Goal: Information Seeking & Learning: Learn about a topic

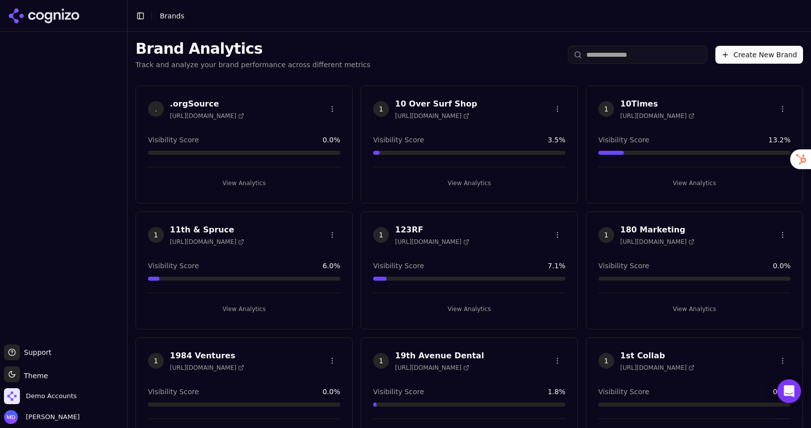
click at [606, 57] on input "search" at bounding box center [637, 55] width 139 height 18
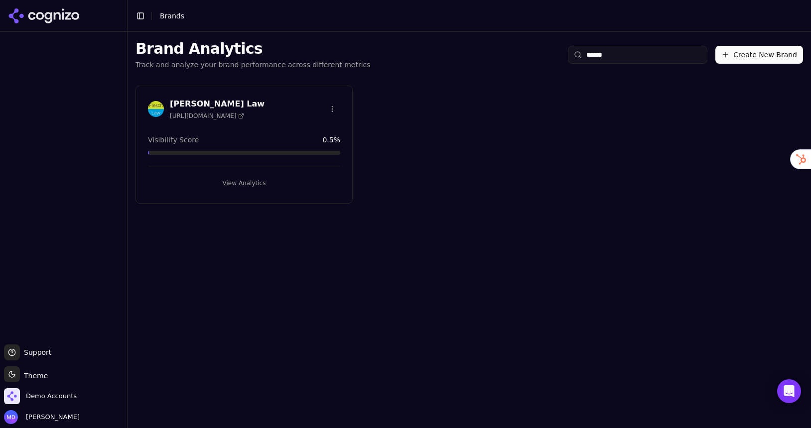
type input "******"
click at [270, 199] on div "Flesch Law https://fleschlawfirm.com Visibility Score 0.5 % View Analytics" at bounding box center [243, 145] width 217 height 118
click at [274, 185] on button "View Analytics" at bounding box center [244, 183] width 192 height 16
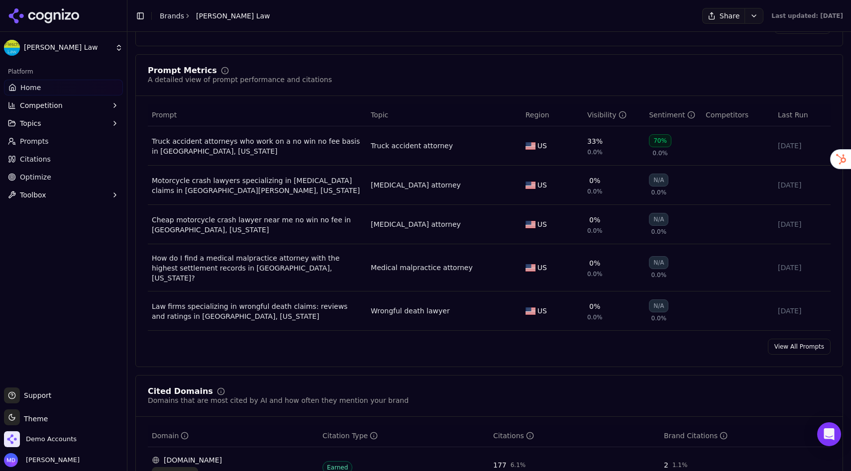
scroll to position [708, 0]
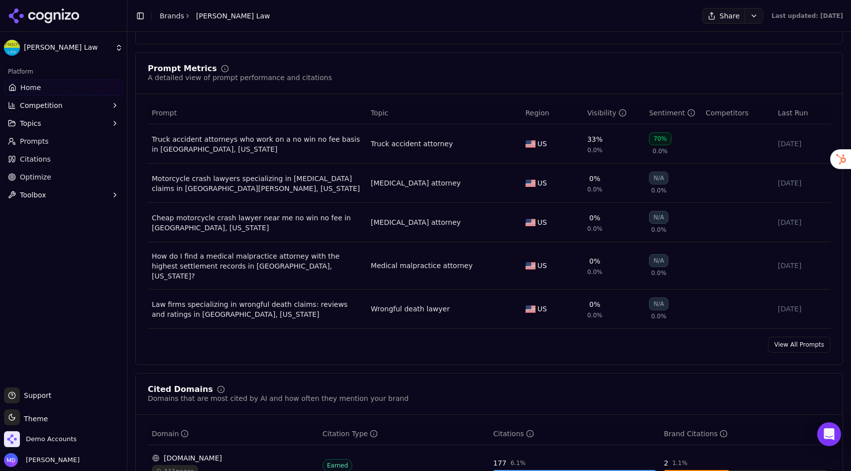
click at [784, 338] on link "View All Prompts" at bounding box center [799, 345] width 63 height 16
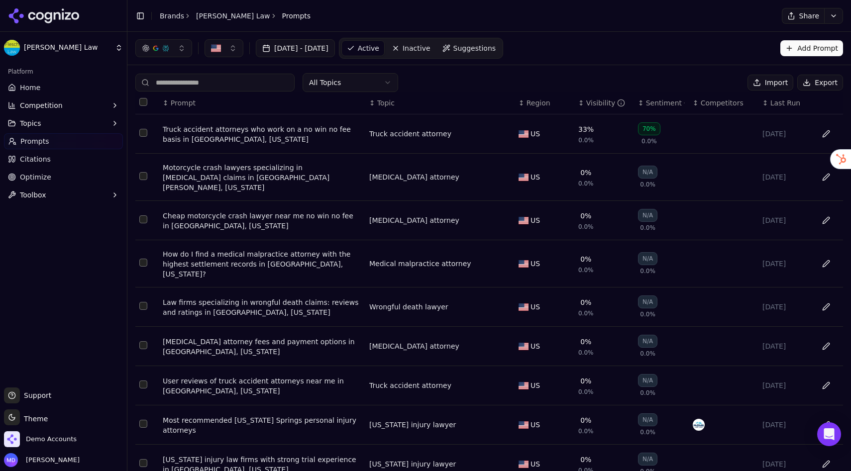
click at [646, 107] on div "Sentiment" at bounding box center [665, 103] width 39 height 10
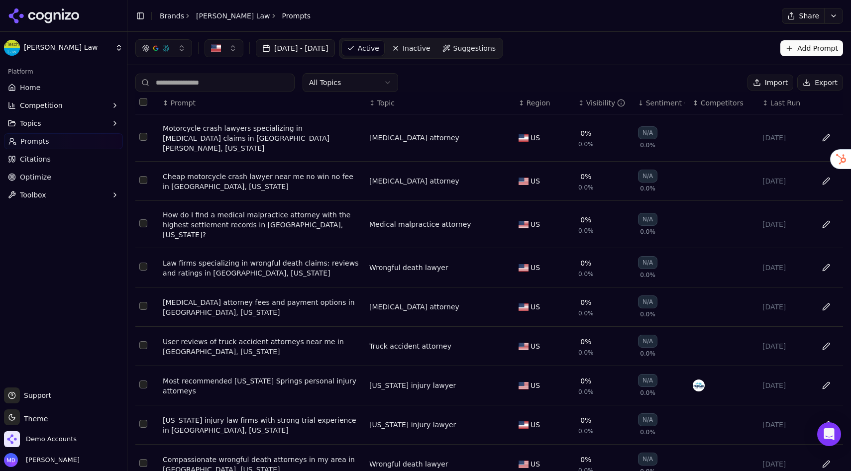
click at [646, 107] on div "Sentiment" at bounding box center [665, 103] width 39 height 10
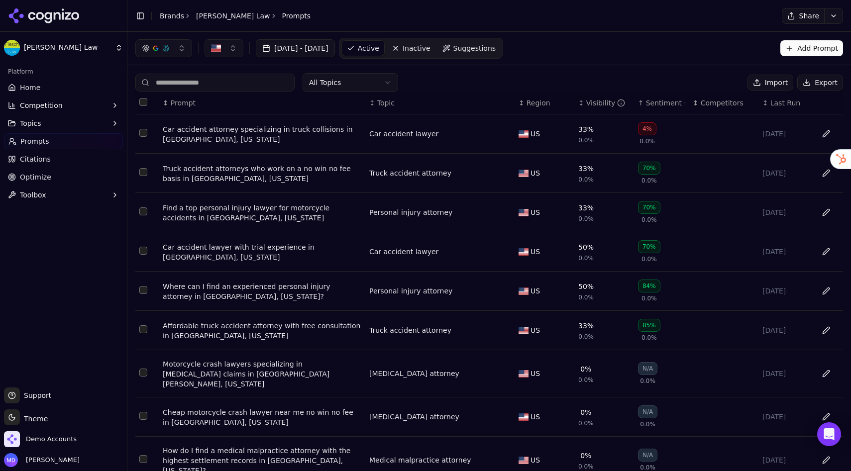
click at [203, 143] on div "Car accident attorney specializing in truck collisions in Englewood, Colorado" at bounding box center [262, 134] width 199 height 20
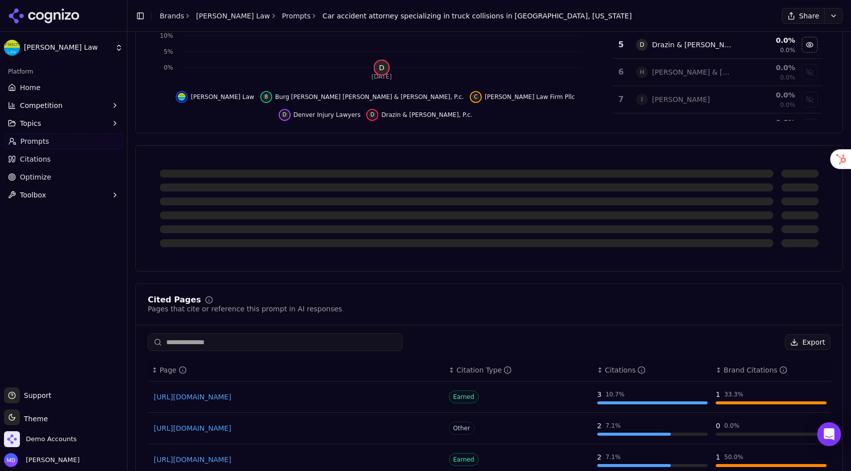
scroll to position [288, 0]
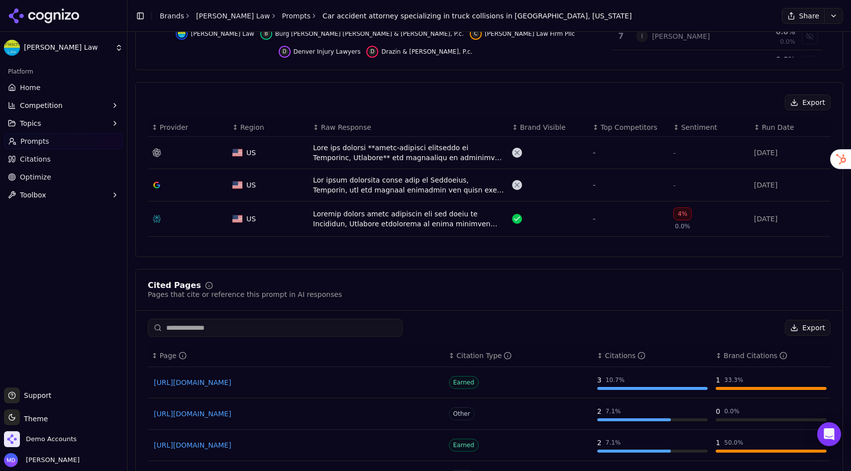
click at [378, 221] on div "Data table" at bounding box center [408, 219] width 191 height 20
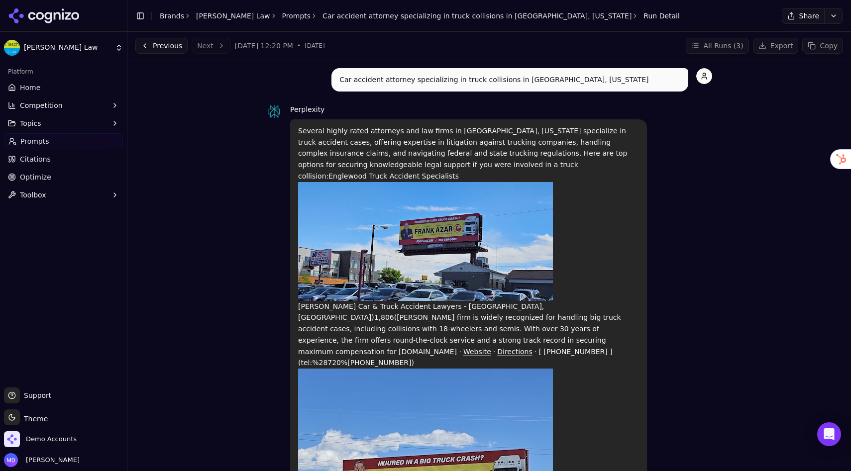
click at [38, 165] on link "Citations" at bounding box center [63, 159] width 119 height 16
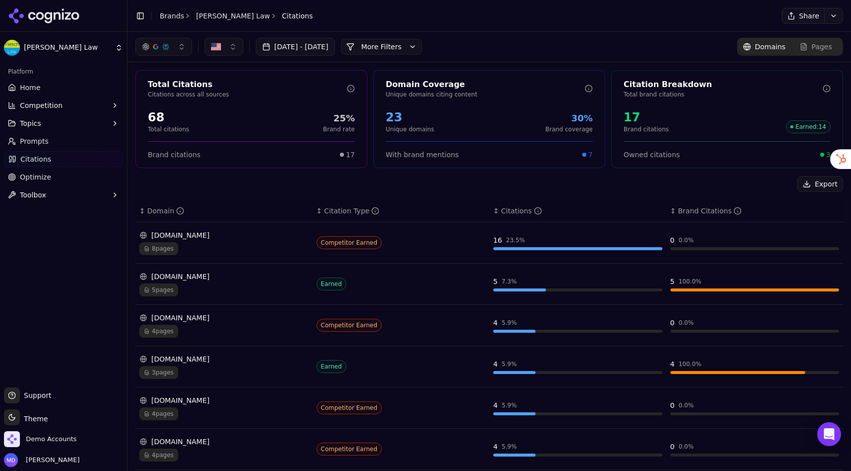
scroll to position [6, 0]
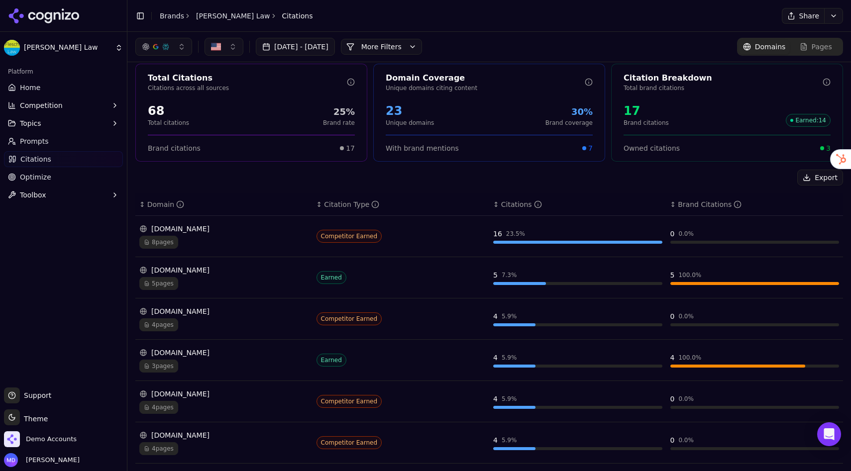
click at [21, 86] on span "Home" at bounding box center [30, 88] width 20 height 10
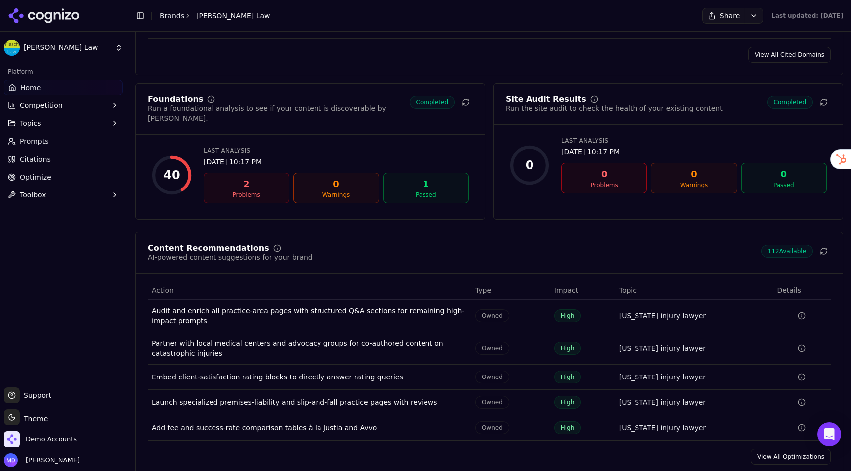
scroll to position [1328, 0]
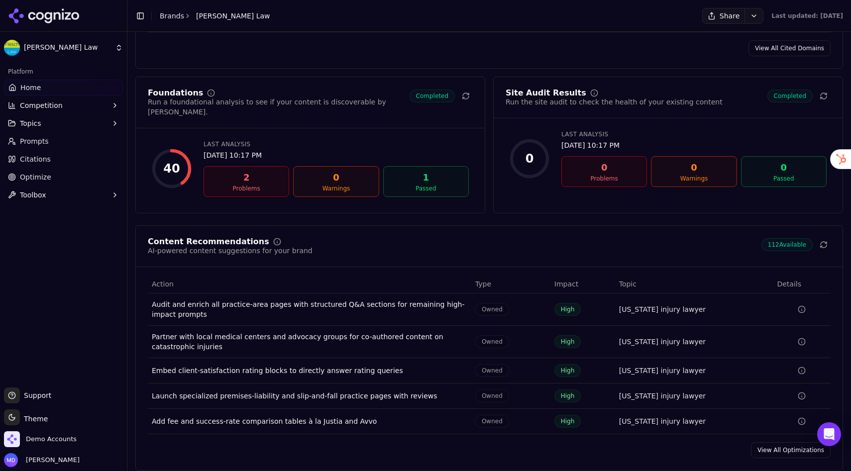
click at [253, 185] on div "Problems" at bounding box center [246, 189] width 77 height 8
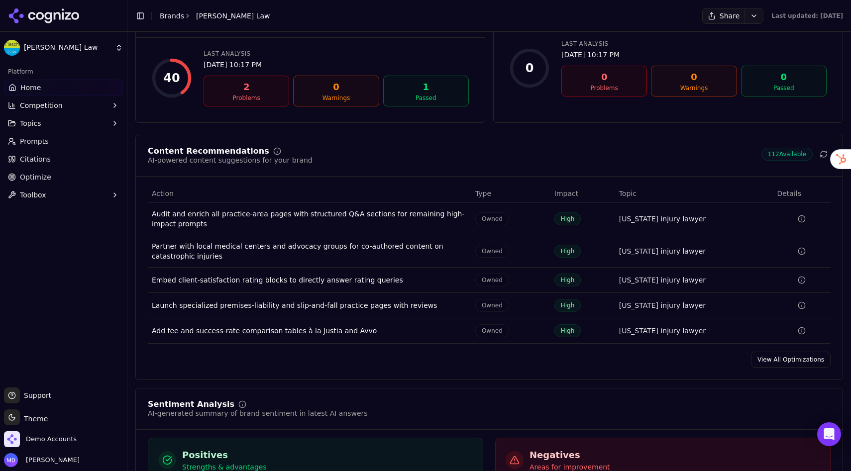
scroll to position [1432, 0]
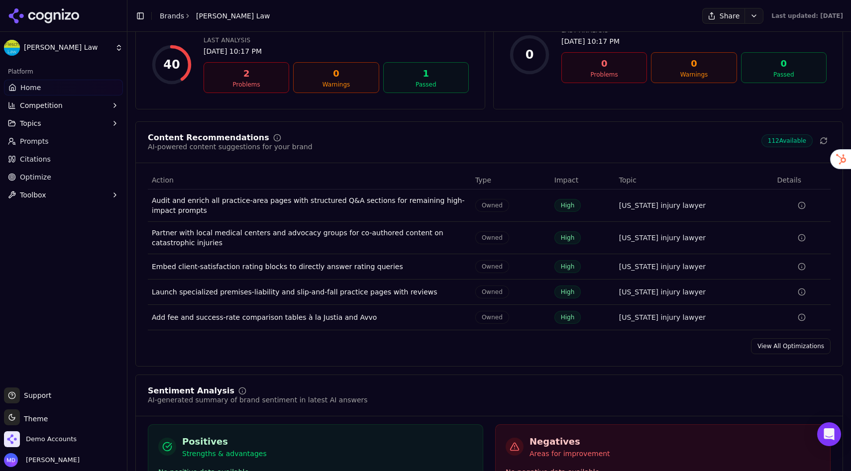
click at [799, 339] on link "View All Optimizations" at bounding box center [791, 347] width 80 height 16
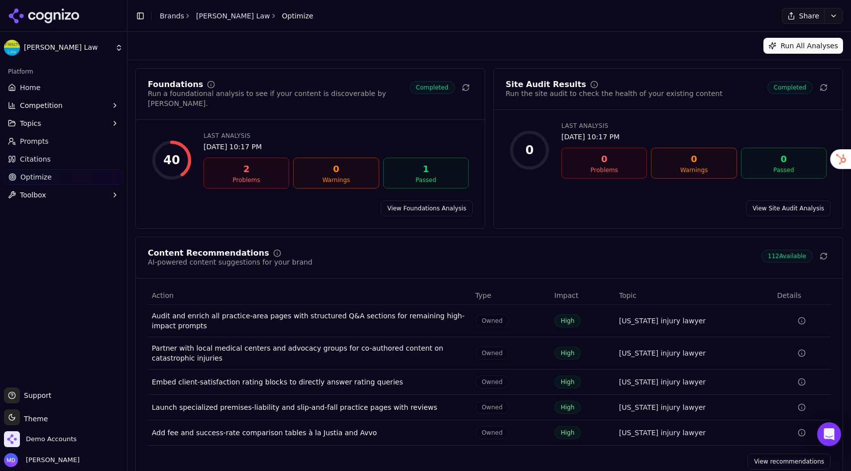
click at [446, 201] on link "View Foundations Analysis" at bounding box center [427, 209] width 92 height 16
click at [776, 428] on link "View recommendations" at bounding box center [789, 462] width 83 height 16
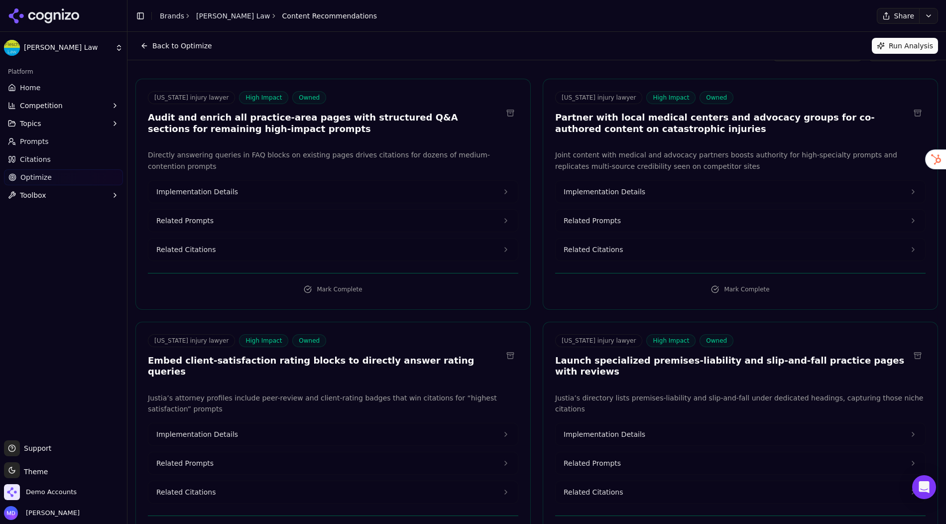
scroll to position [32, 0]
click at [216, 187] on span "Implementation Details" at bounding box center [197, 191] width 82 height 10
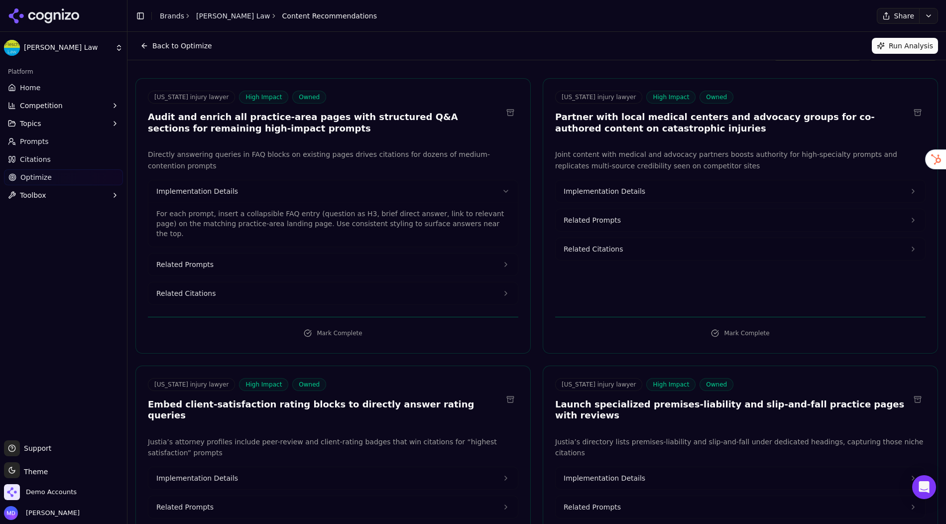
click at [606, 187] on span "Implementation Details" at bounding box center [605, 191] width 82 height 10
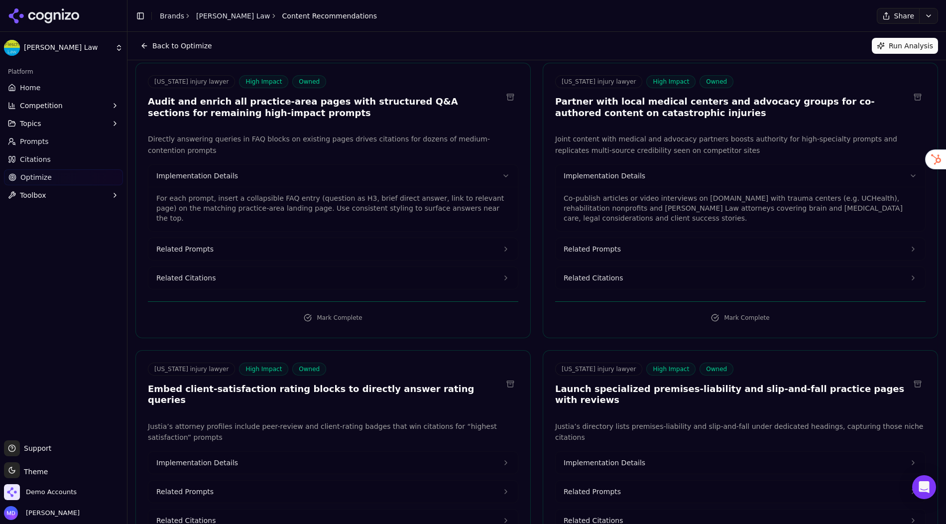
scroll to position [0, 0]
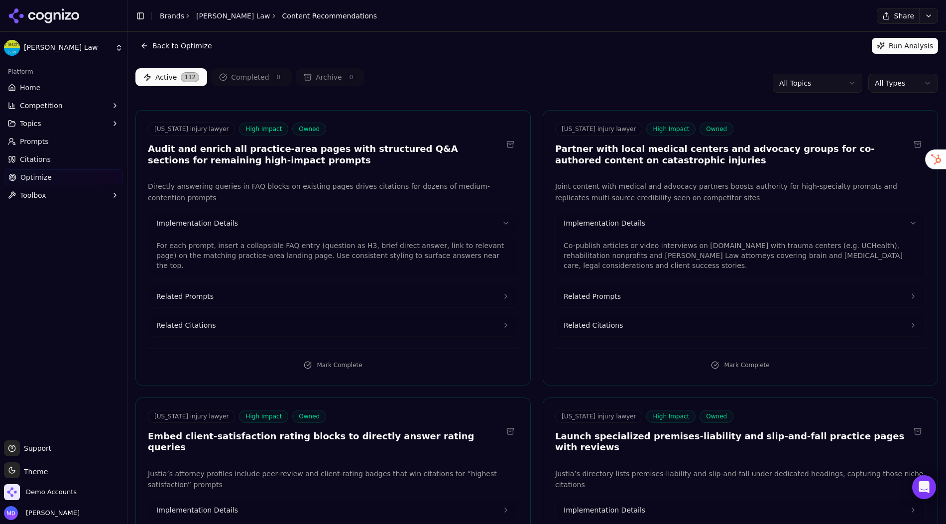
click at [810, 87] on html "Flesch Law Platform Home Competition Topics Prompts Citations Optimize Toolbox …" at bounding box center [473, 262] width 946 height 524
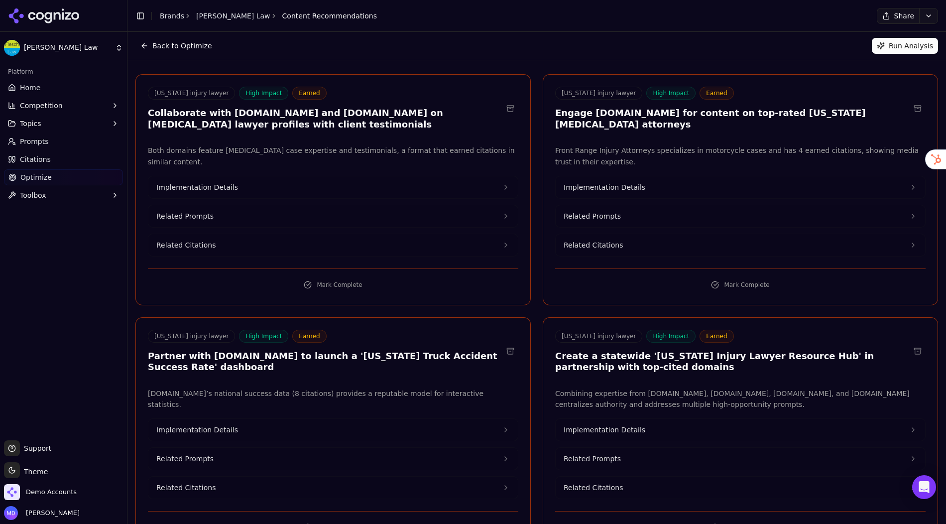
scroll to position [43, 0]
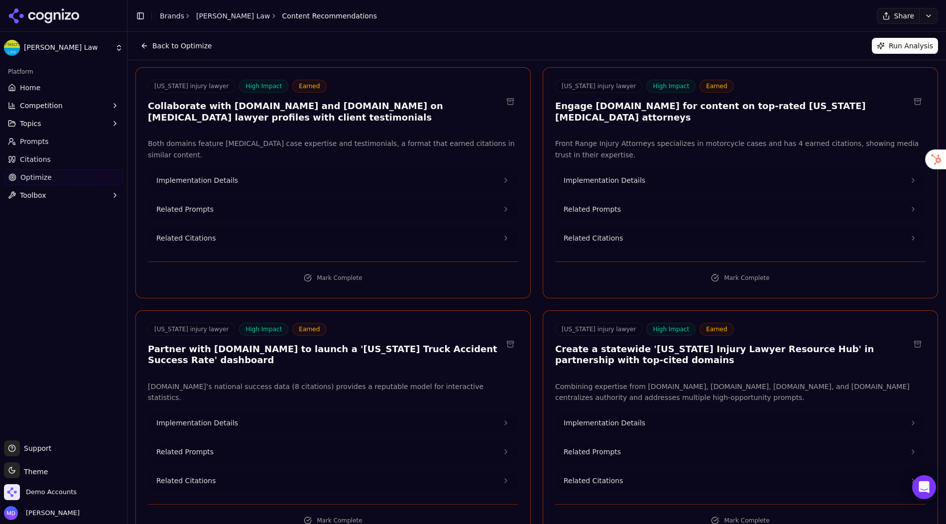
click at [246, 169] on button "Implementation Details" at bounding box center [332, 180] width 369 height 22
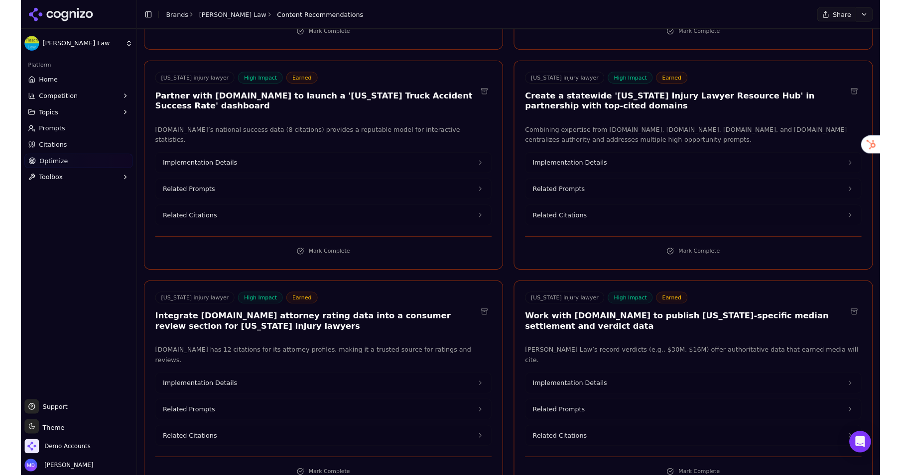
scroll to position [327, 0]
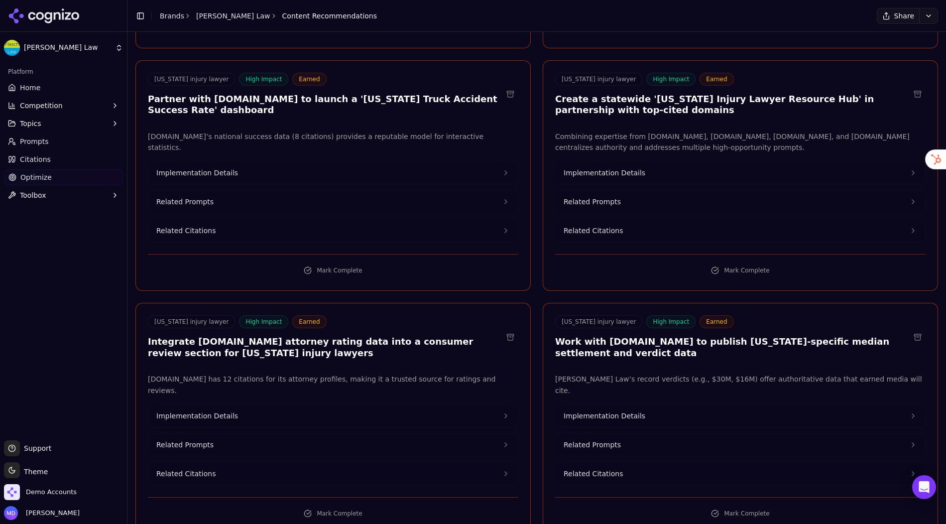
click at [326, 161] on div "Implementation Details" at bounding box center [333, 172] width 370 height 23
click at [320, 162] on button "Implementation Details" at bounding box center [332, 173] width 369 height 22
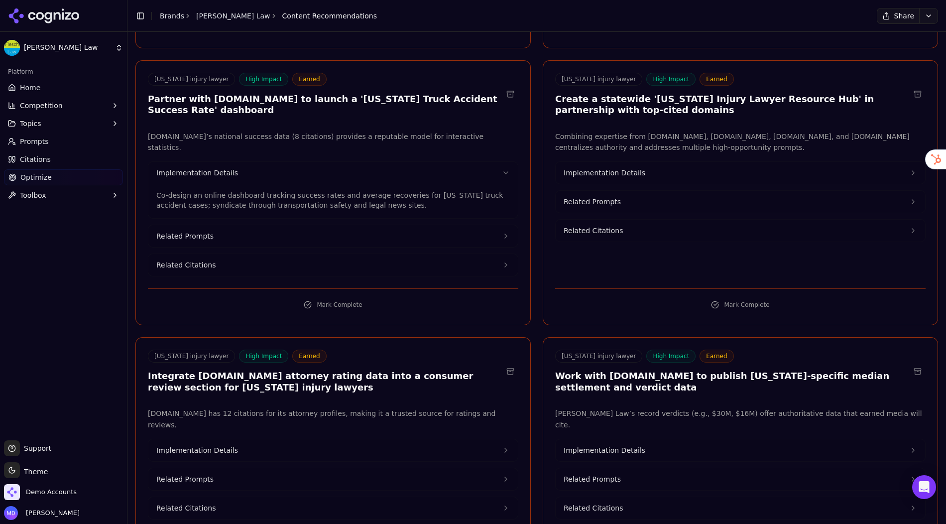
click at [654, 162] on button "Implementation Details" at bounding box center [740, 173] width 369 height 22
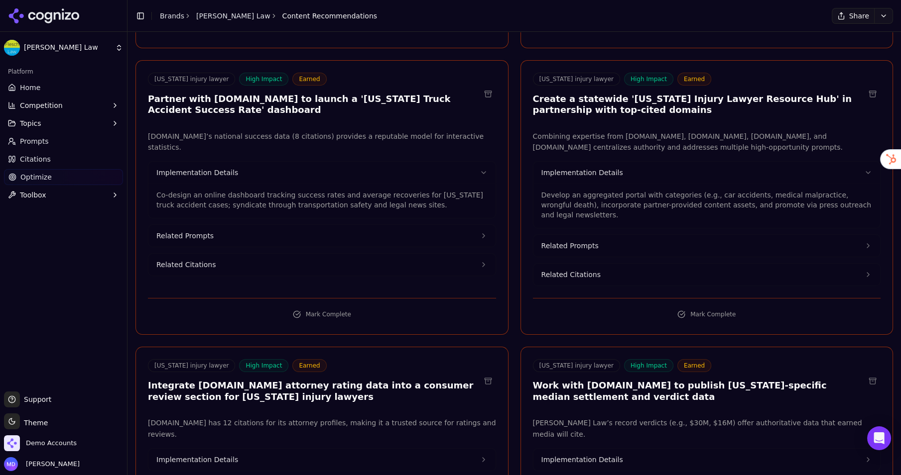
click at [165, 21] on div "Toggle Sidebar Brands Flesch Law Content Recommendations" at bounding box center [255, 16] width 257 height 14
click at [164, 16] on link "Brands" at bounding box center [172, 16] width 24 height 8
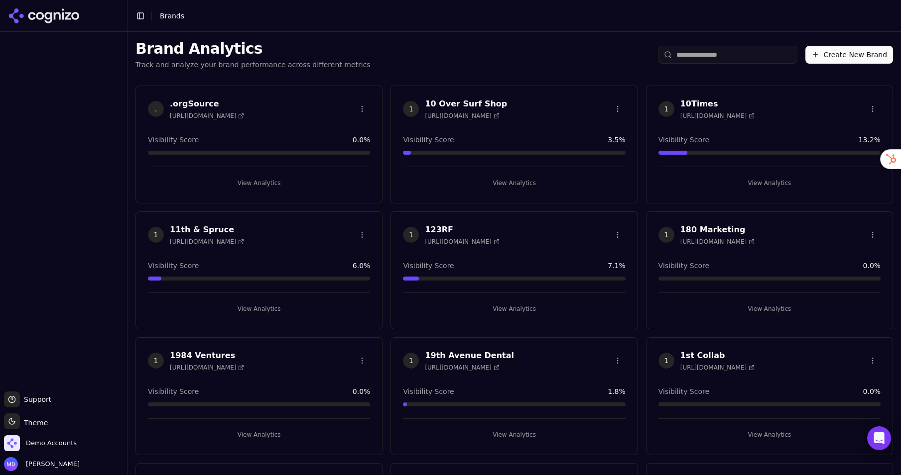
click at [735, 59] on html "Support Support Toggle theme Theme Demo Accounts Melissa Dowd Toggle Sidebar Br…" at bounding box center [450, 237] width 901 height 475
click at [717, 57] on input "search" at bounding box center [727, 55] width 139 height 18
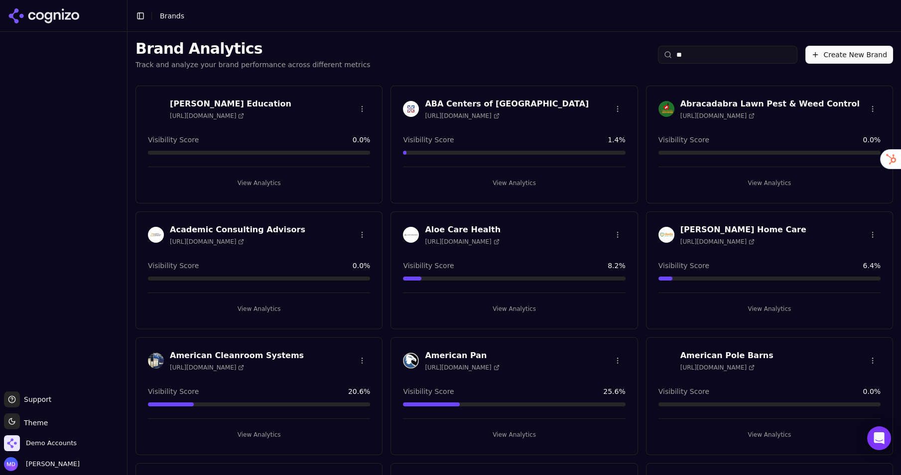
type input "*"
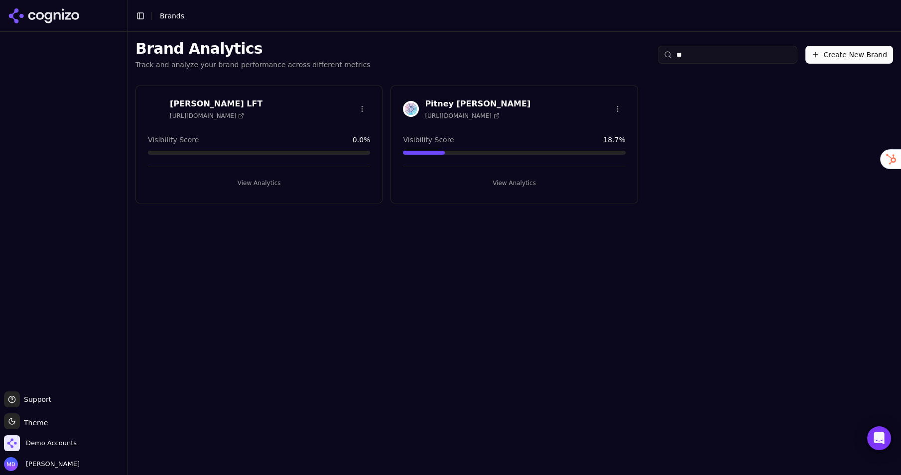
type input "*"
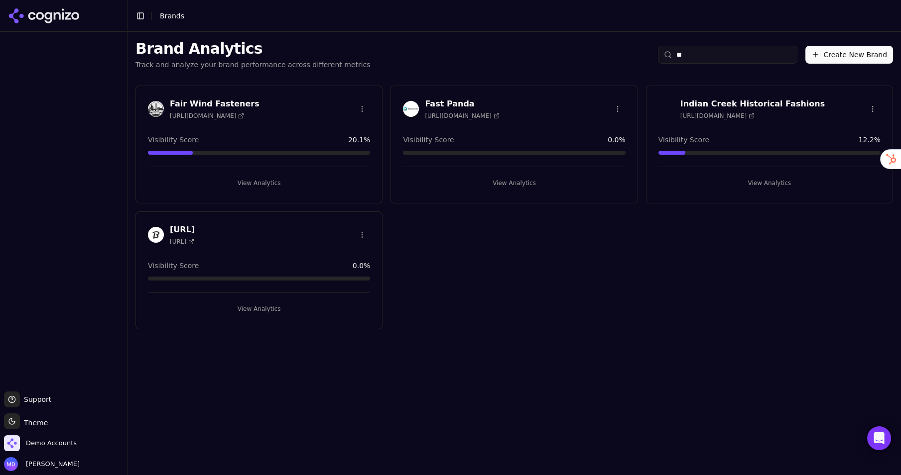
type input "*"
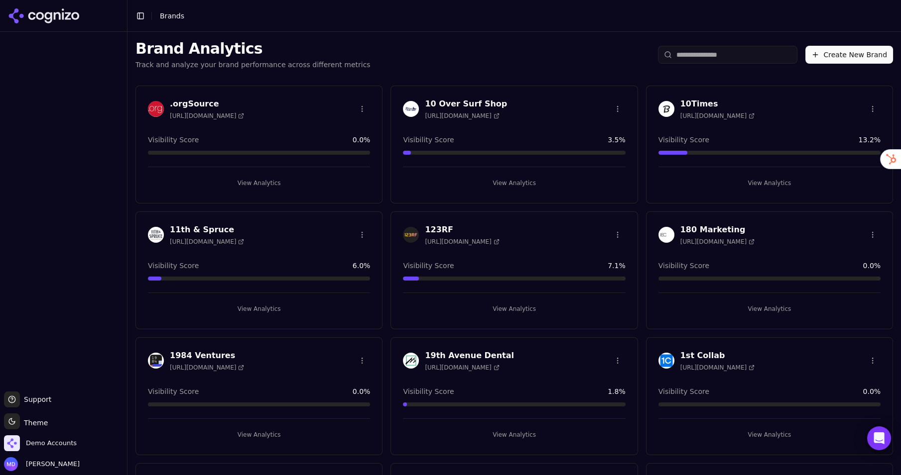
click at [172, 15] on span "Brands" at bounding box center [172, 16] width 24 height 8
click at [703, 60] on input "search" at bounding box center [727, 55] width 139 height 18
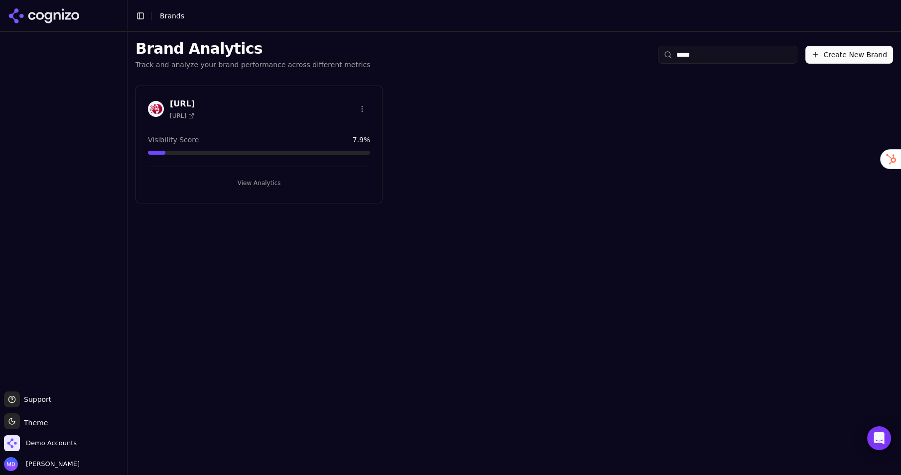
type input "*****"
click at [315, 184] on button "View Analytics" at bounding box center [259, 183] width 222 height 16
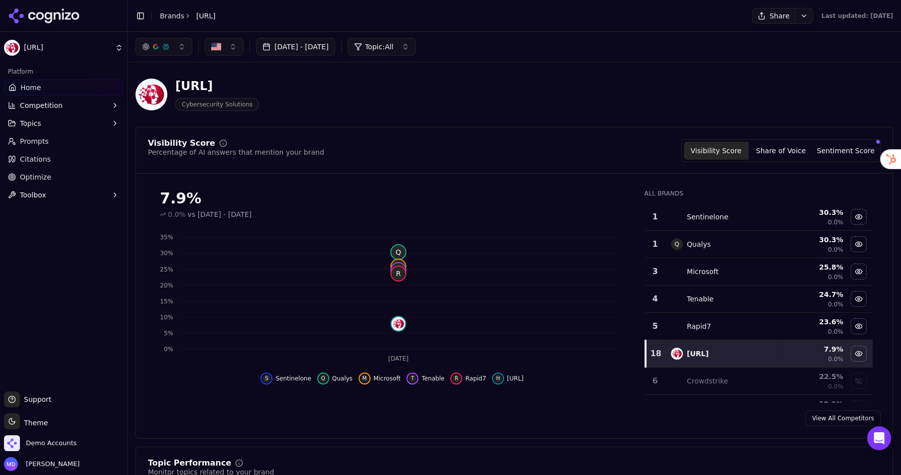
click at [43, 167] on ul "Home Competition Topics Prompts Citations Optimize Toolbox" at bounding box center [63, 141] width 119 height 123
click at [41, 182] on span "Optimize" at bounding box center [35, 177] width 31 height 10
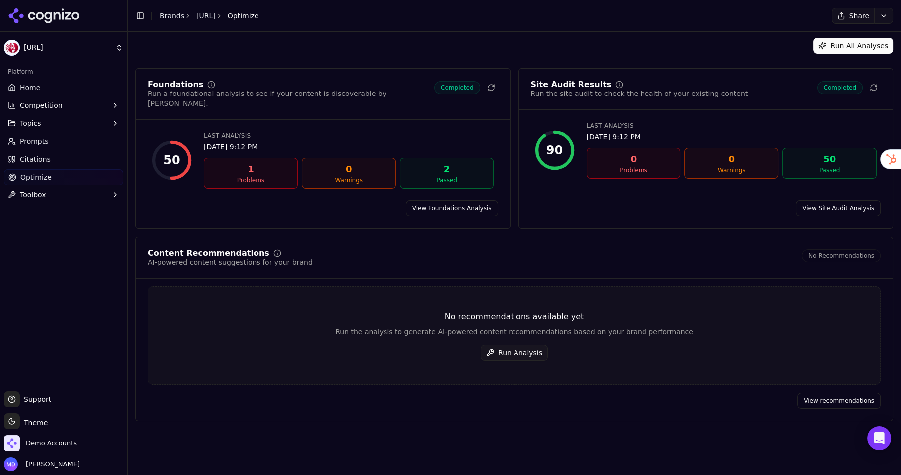
click at [523, 345] on button "Run Analysis" at bounding box center [513, 353] width 67 height 16
click at [175, 23] on header "Toggle Sidebar Brands Horizon3.ai Optimize Share" at bounding box center [513, 16] width 773 height 32
click at [172, 16] on link "Brands" at bounding box center [172, 16] width 24 height 8
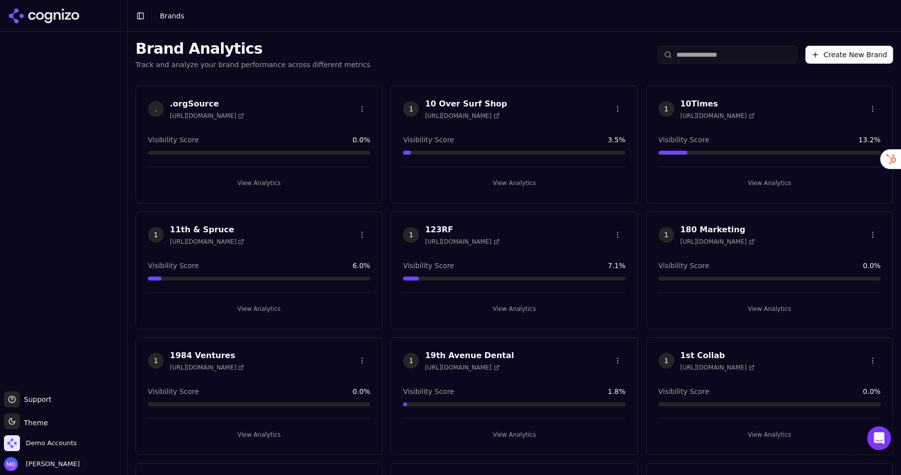
click at [685, 52] on input "search" at bounding box center [727, 55] width 139 height 18
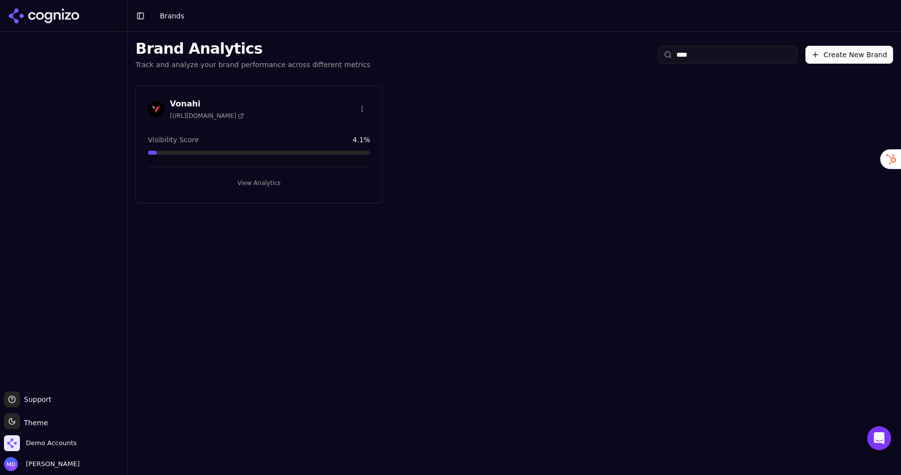
type input "****"
click at [301, 185] on button "View Analytics" at bounding box center [259, 183] width 222 height 16
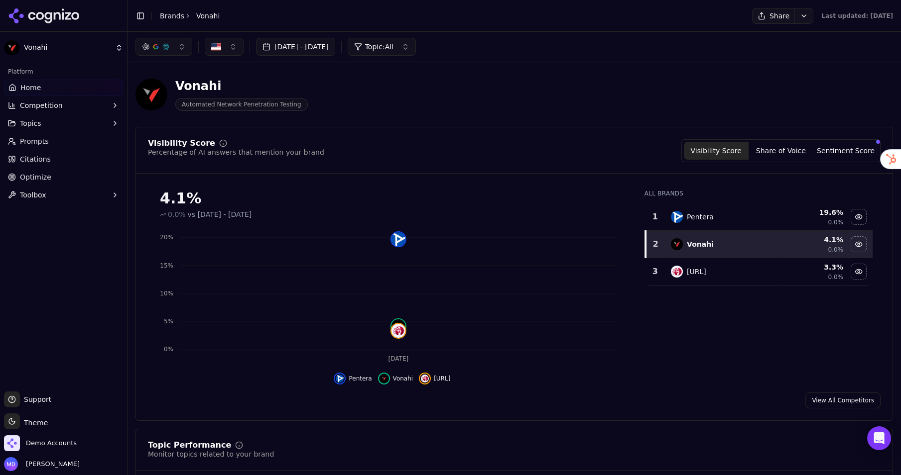
click at [781, 13] on html "Vonahi Platform Home Competition Topics Prompts Citations Optimize Toolbox Supp…" at bounding box center [450, 237] width 901 height 475
click at [767, 37] on div "Run Again" at bounding box center [756, 36] width 59 height 16
click at [174, 15] on link "Brands" at bounding box center [172, 16] width 24 height 8
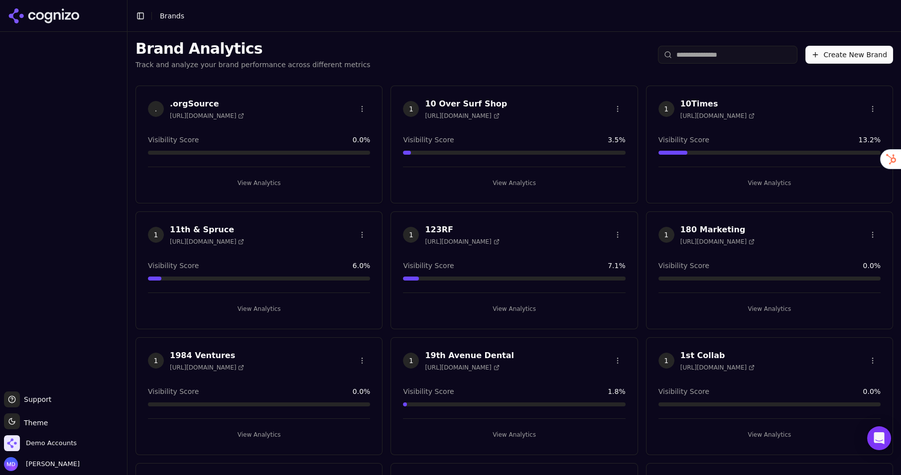
click at [711, 58] on html "Support Support Toggle theme Theme Demo Accounts Melissa Dowd Toggle Sidebar Br…" at bounding box center [450, 237] width 901 height 475
click at [704, 55] on input "search" at bounding box center [727, 55] width 139 height 18
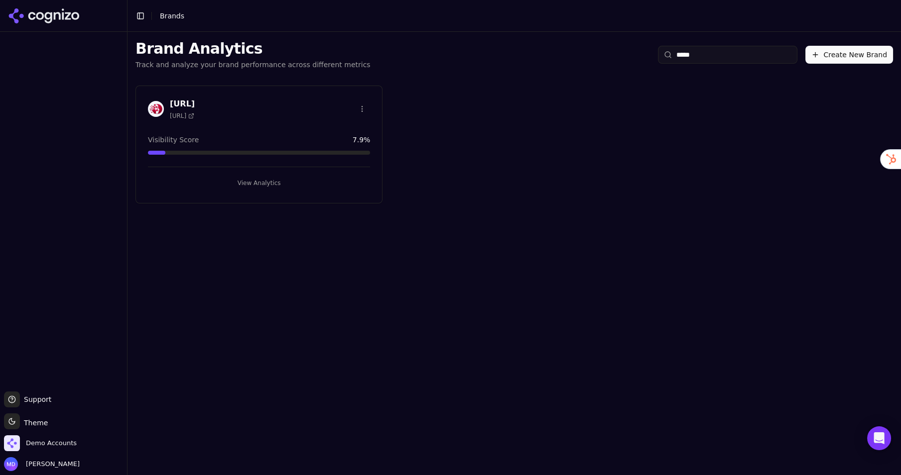
type input "*****"
click at [281, 178] on button "View Analytics" at bounding box center [259, 183] width 222 height 16
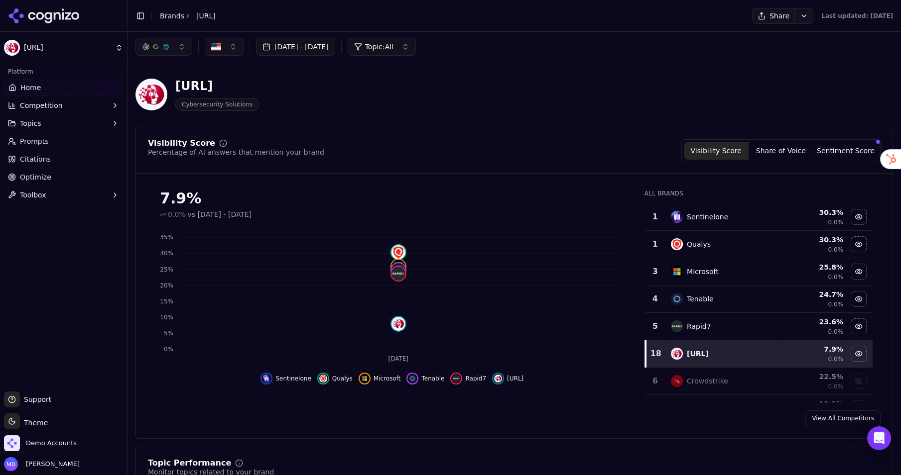
click at [34, 104] on span "Competition" at bounding box center [41, 106] width 43 height 10
click at [42, 157] on span "Explore" at bounding box center [63, 153] width 87 height 10
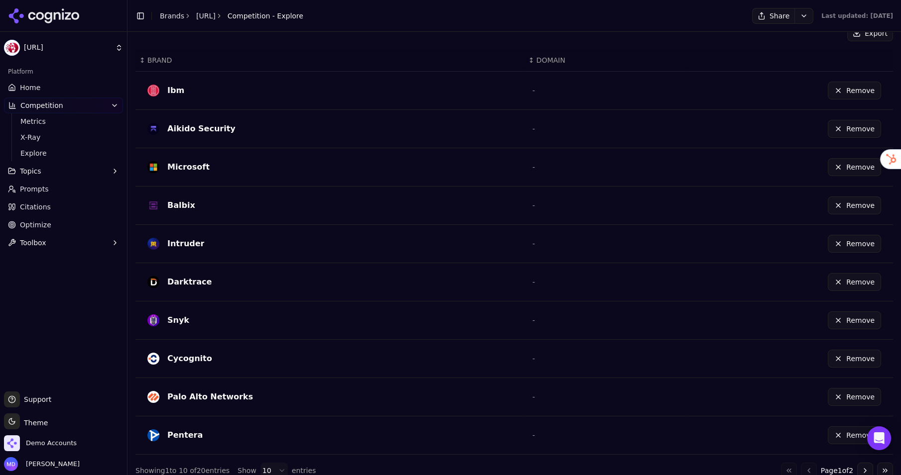
scroll to position [284, 0]
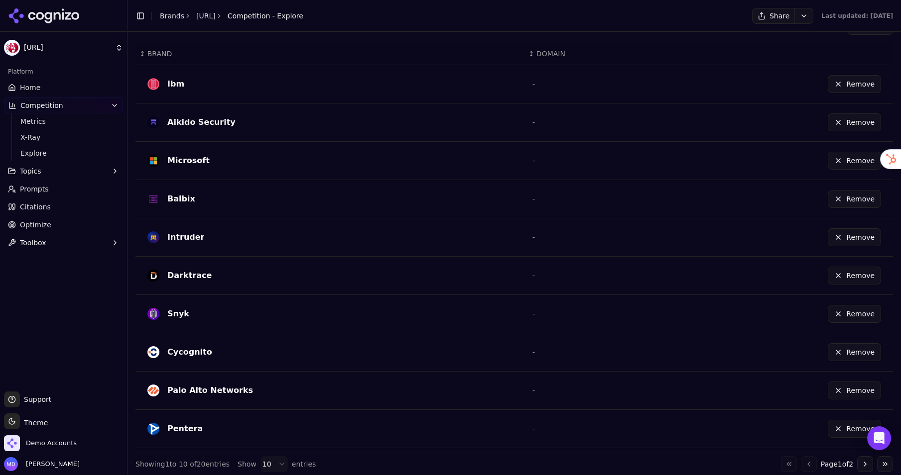
click at [810, 428] on button "Go to next page" at bounding box center [865, 465] width 16 height 16
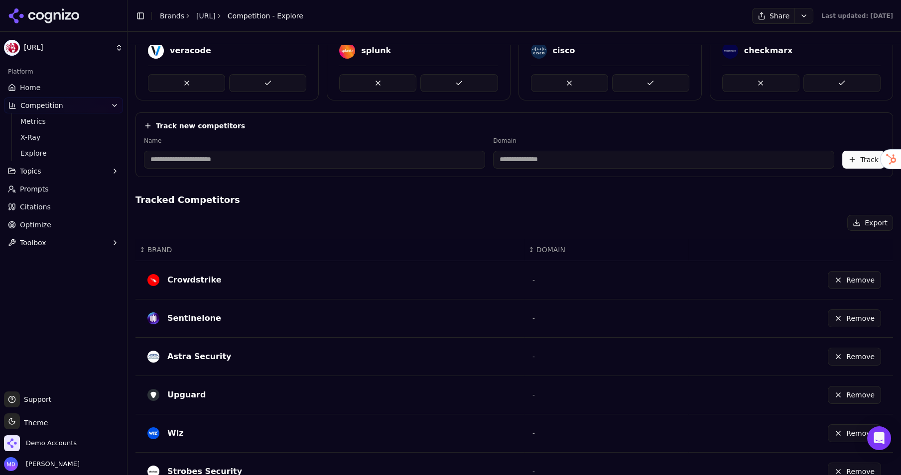
scroll to position [0, 0]
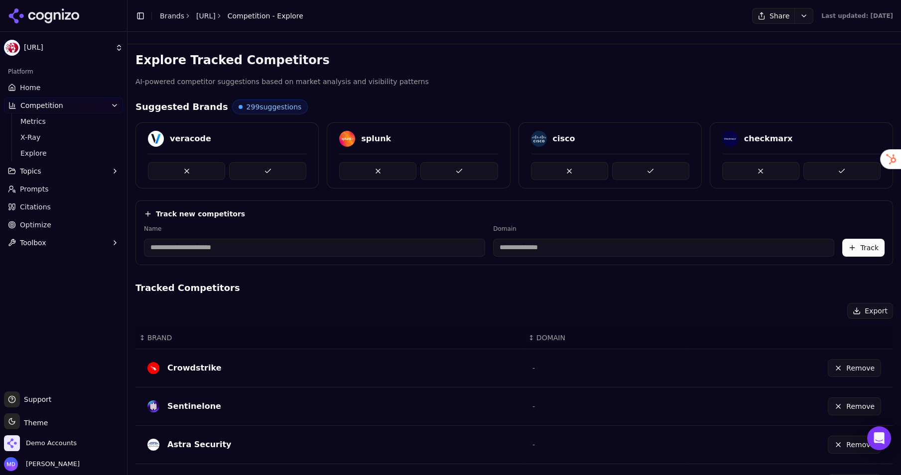
click at [201, 250] on input at bounding box center [314, 248] width 341 height 18
type input "******"
click at [546, 240] on input at bounding box center [621, 248] width 313 height 18
type input "*********"
click at [810, 242] on button "Track" at bounding box center [863, 248] width 42 height 18
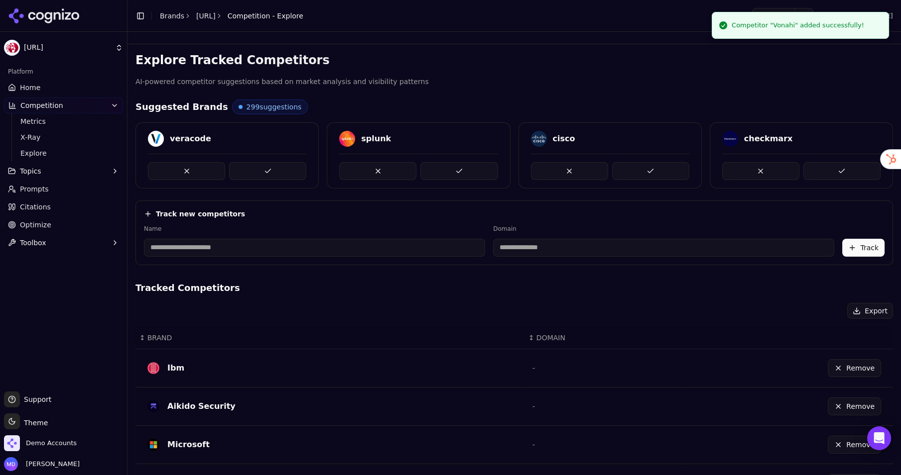
click at [43, 90] on link "Home" at bounding box center [63, 88] width 119 height 16
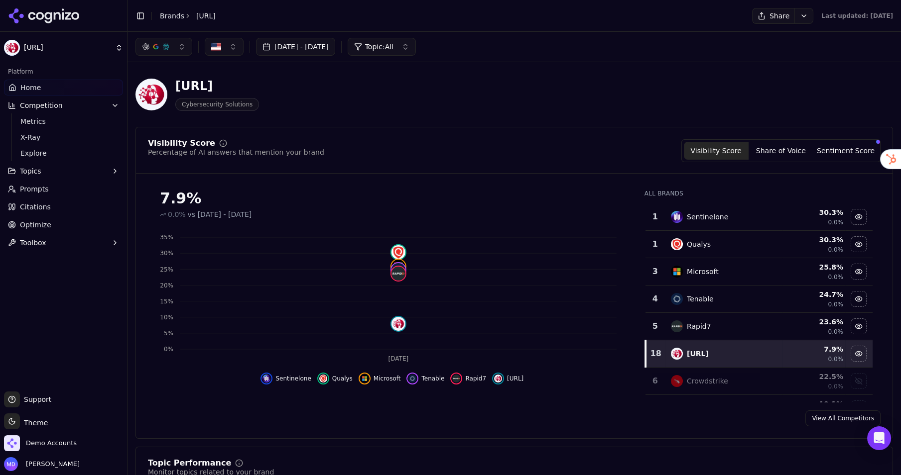
click at [810, 419] on link "View All Competitors" at bounding box center [842, 419] width 75 height 16
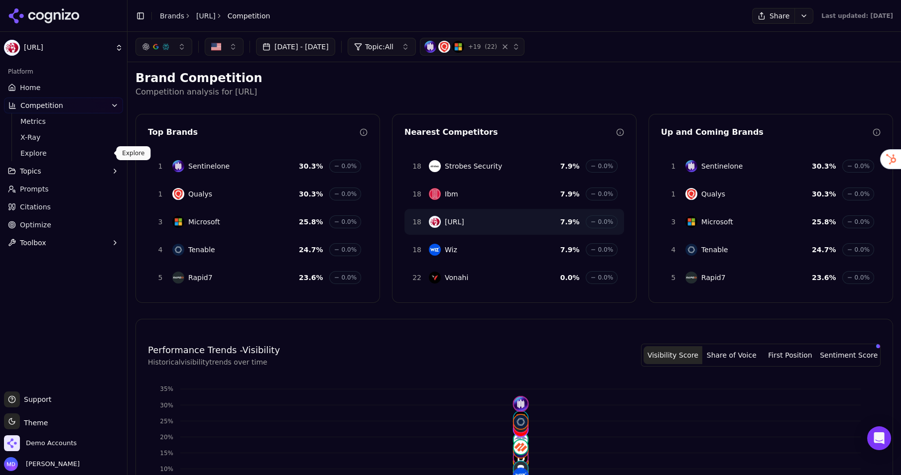
click at [33, 149] on span "Explore" at bounding box center [63, 153] width 87 height 10
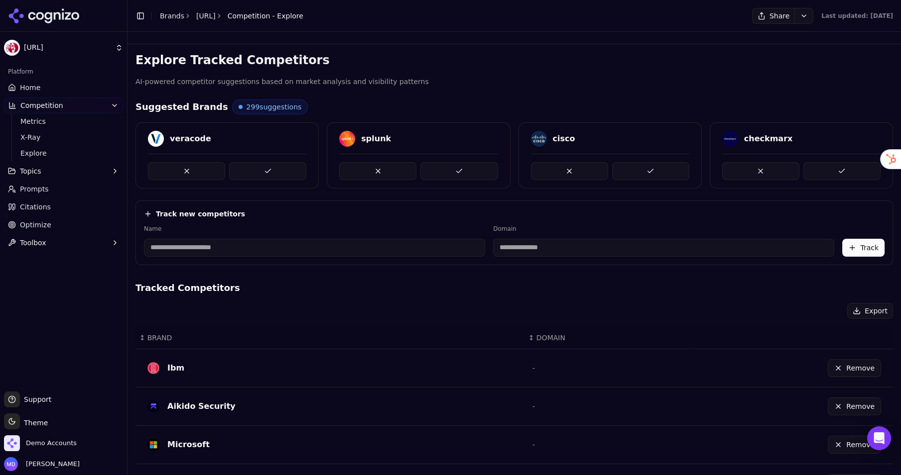
click at [51, 91] on link "Home" at bounding box center [63, 88] width 119 height 16
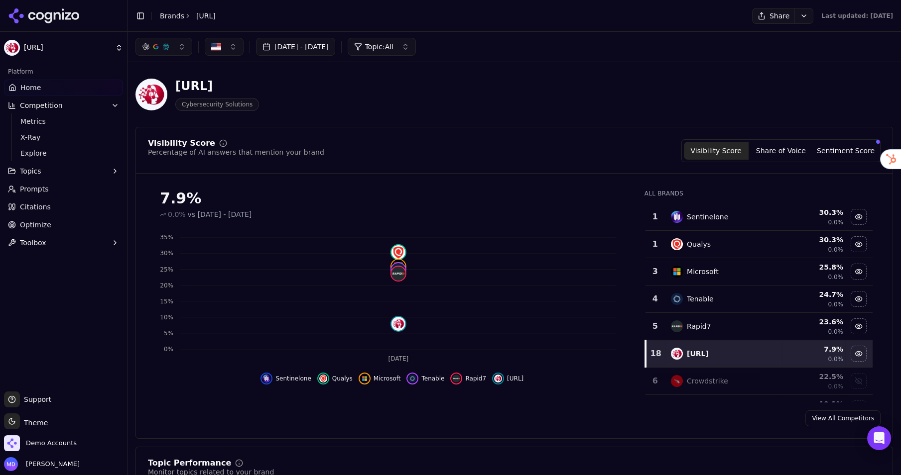
click at [810, 416] on link "View All Competitors" at bounding box center [842, 419] width 75 height 16
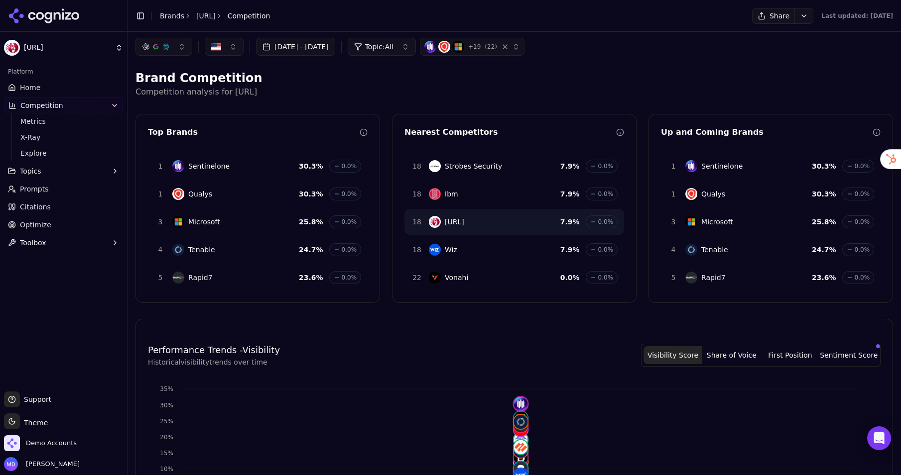
click at [43, 88] on link "Home" at bounding box center [63, 88] width 119 height 16
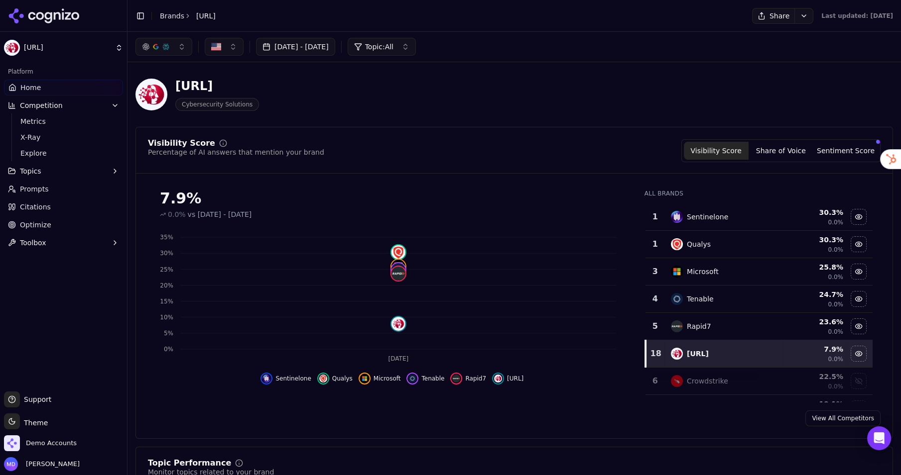
click at [58, 223] on link "Optimize" at bounding box center [63, 225] width 119 height 16
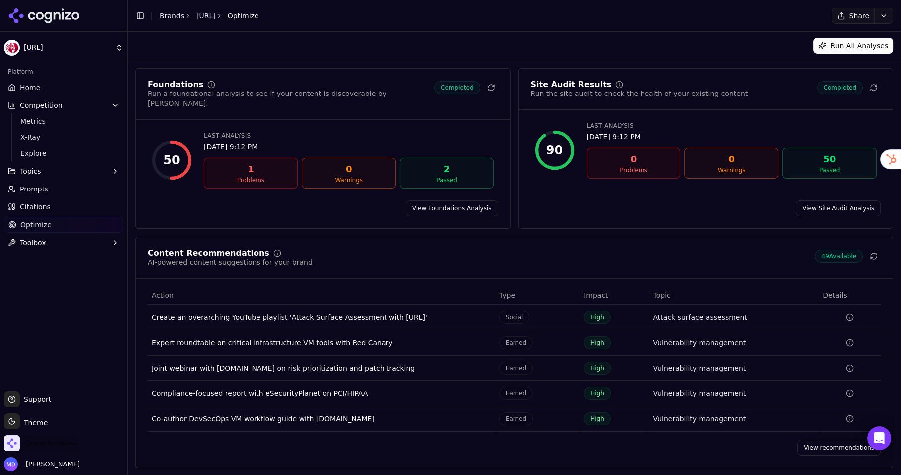
click at [24, 428] on span "Demo Accounts" at bounding box center [40, 444] width 73 height 16
click at [809, 428] on link "View recommendations" at bounding box center [838, 448] width 83 height 16
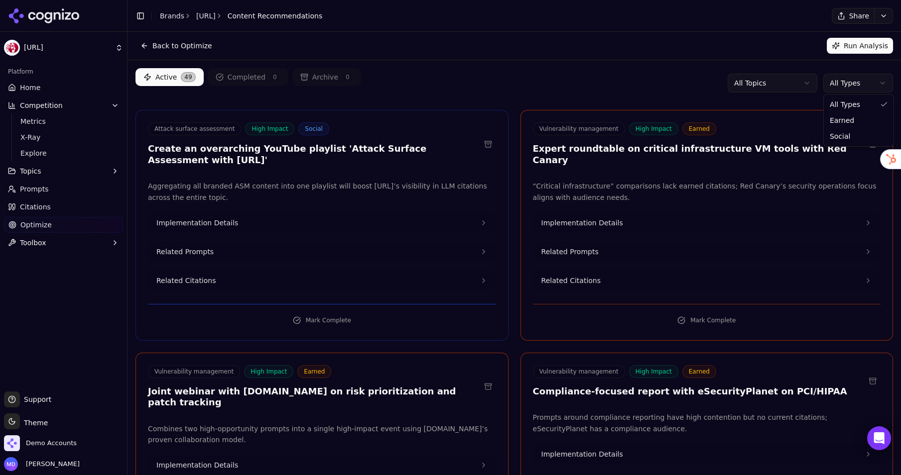
click at [810, 80] on html "Horizon3.ai Platform Home Competition Metrics X-Ray Explore Topics Prompts Cita…" at bounding box center [450, 237] width 901 height 475
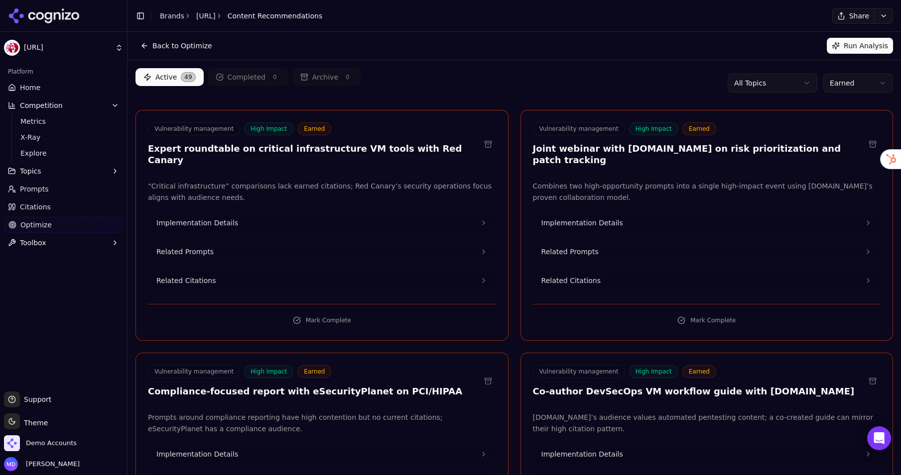
click at [810, 78] on html "Horizon3.ai Platform Home Competition Metrics X-Ray Explore Topics Prompts Cita…" at bounding box center [450, 237] width 901 height 475
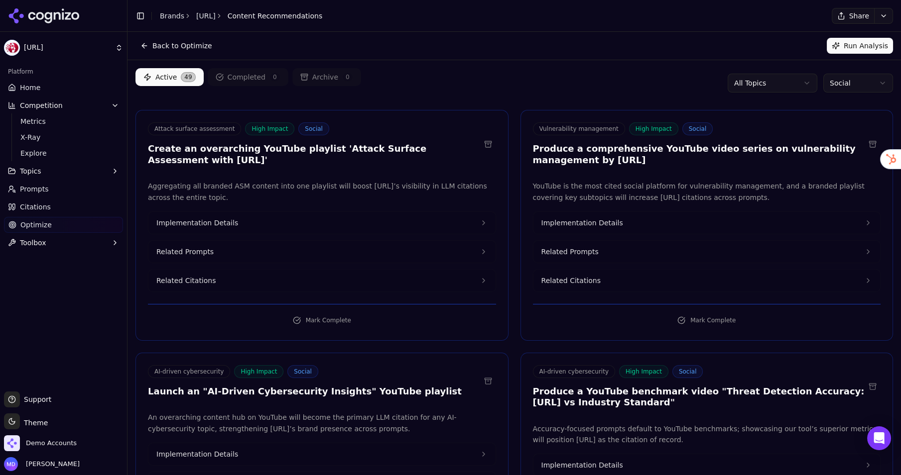
click at [810, 41] on button "Run Analysis" at bounding box center [859, 46] width 66 height 16
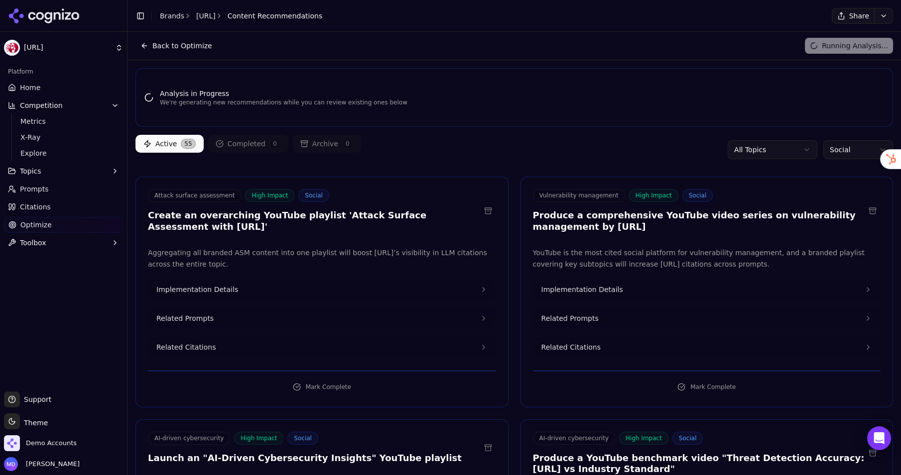
click at [61, 78] on div "Platform" at bounding box center [63, 72] width 119 height 16
click at [41, 83] on link "Home" at bounding box center [63, 88] width 119 height 16
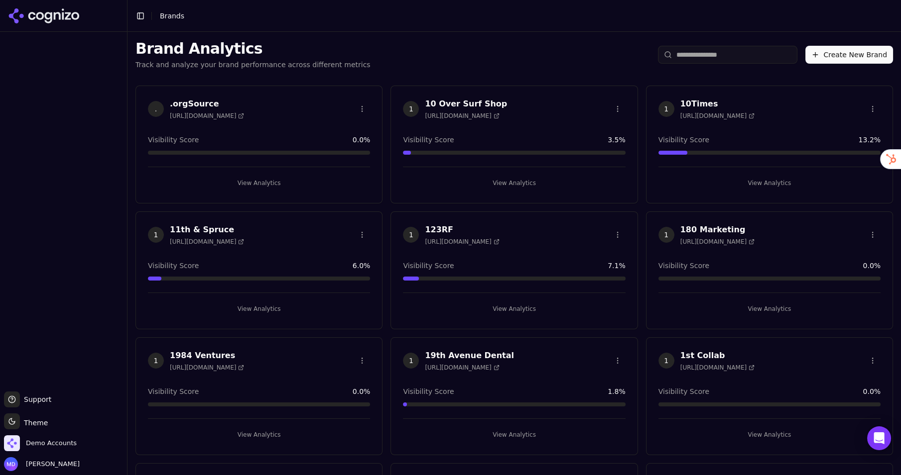
click at [701, 51] on input "search" at bounding box center [727, 55] width 139 height 18
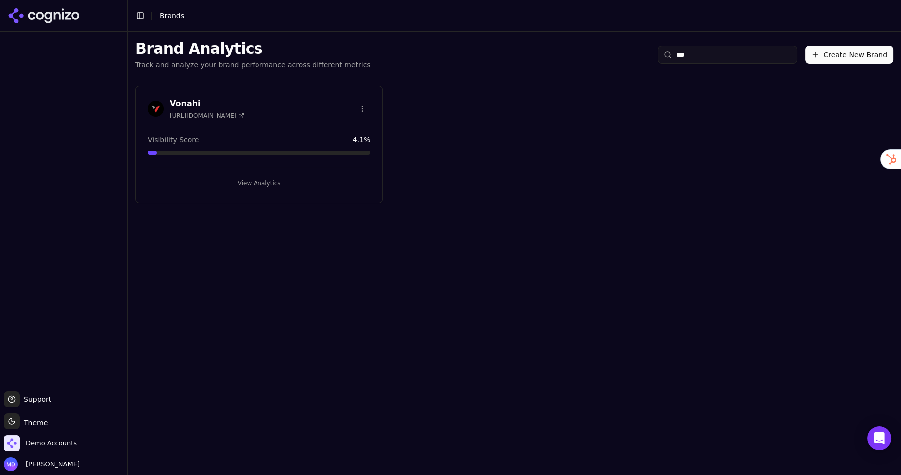
type input "***"
click at [292, 176] on button "View Analytics" at bounding box center [259, 183] width 222 height 16
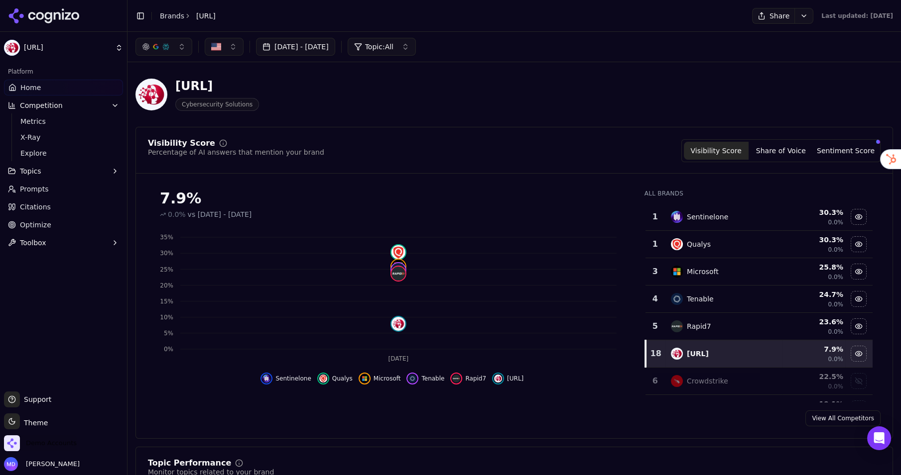
click at [37, 443] on span "Demo Accounts" at bounding box center [51, 443] width 51 height 9
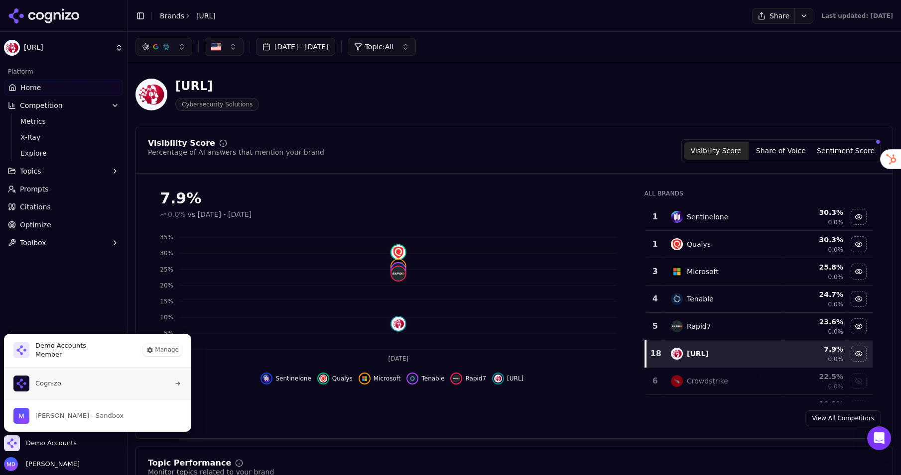
click at [68, 377] on button "Cognizo" at bounding box center [97, 384] width 188 height 32
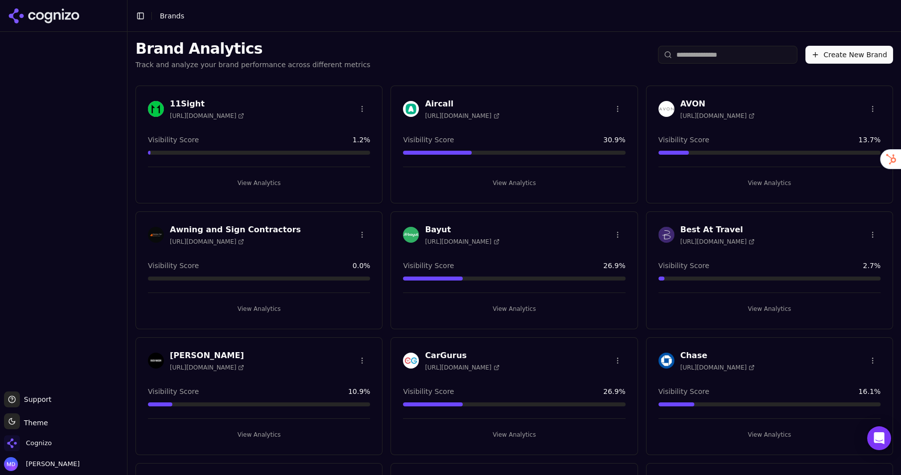
click at [699, 56] on input "search" at bounding box center [727, 55] width 139 height 18
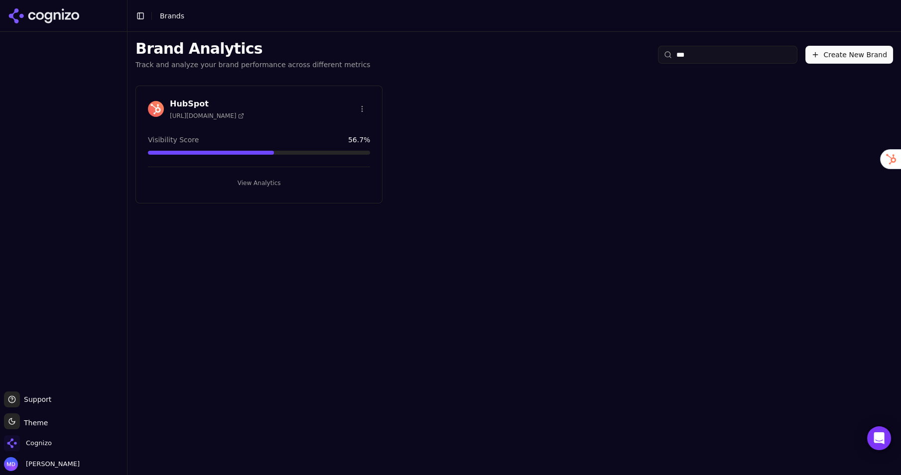
type input "***"
click at [239, 181] on button "View Analytics" at bounding box center [259, 183] width 222 height 16
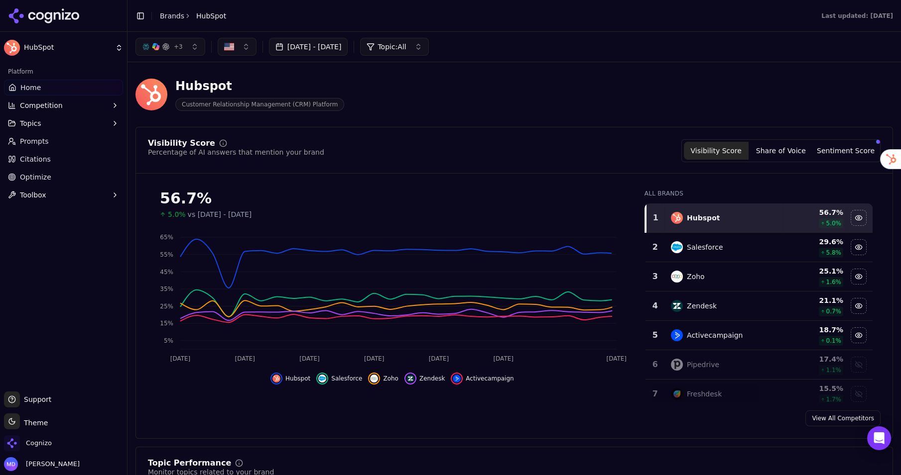
click at [38, 136] on span "Prompts" at bounding box center [34, 141] width 29 height 10
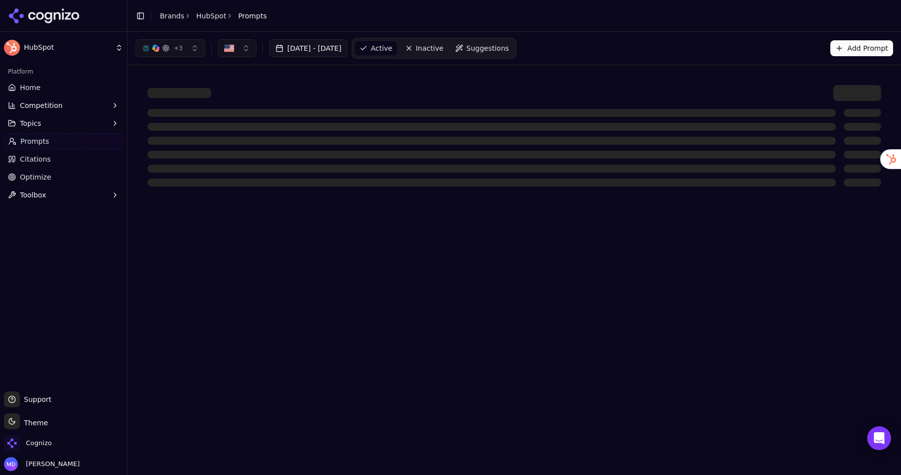
click at [509, 43] on span "Suggestions" at bounding box center [487, 48] width 43 height 10
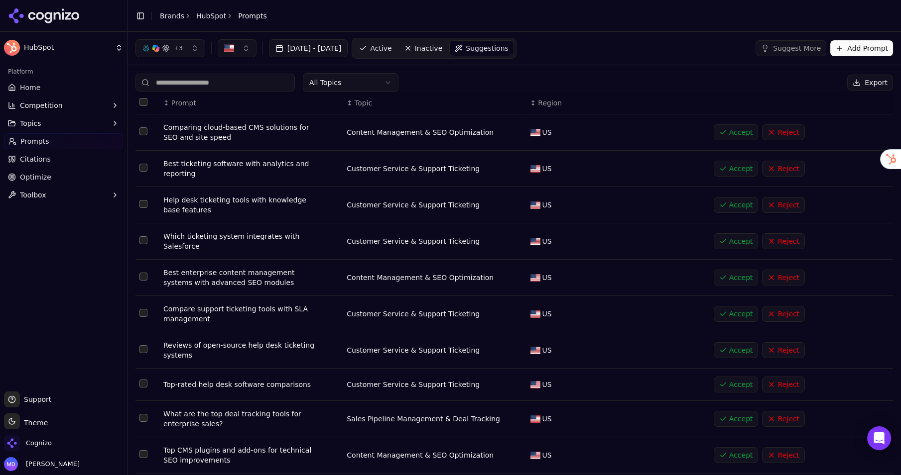
click at [34, 138] on span "Prompts" at bounding box center [34, 141] width 29 height 10
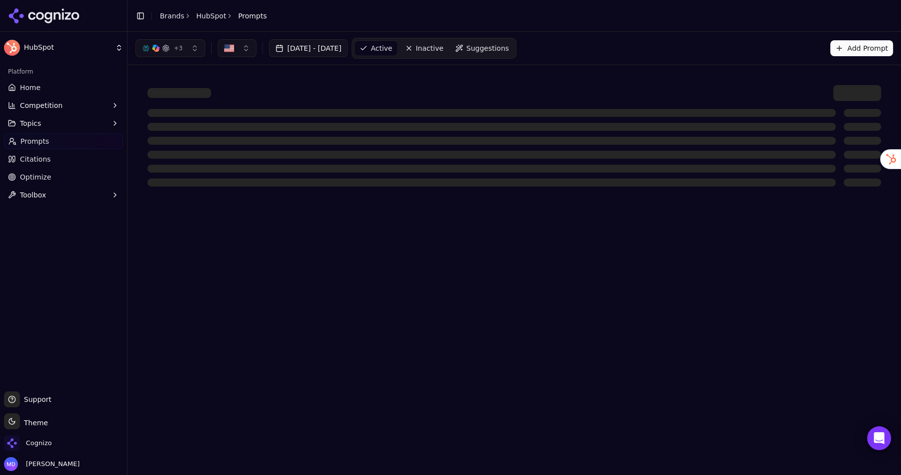
click at [31, 154] on span "Citations" at bounding box center [35, 159] width 31 height 10
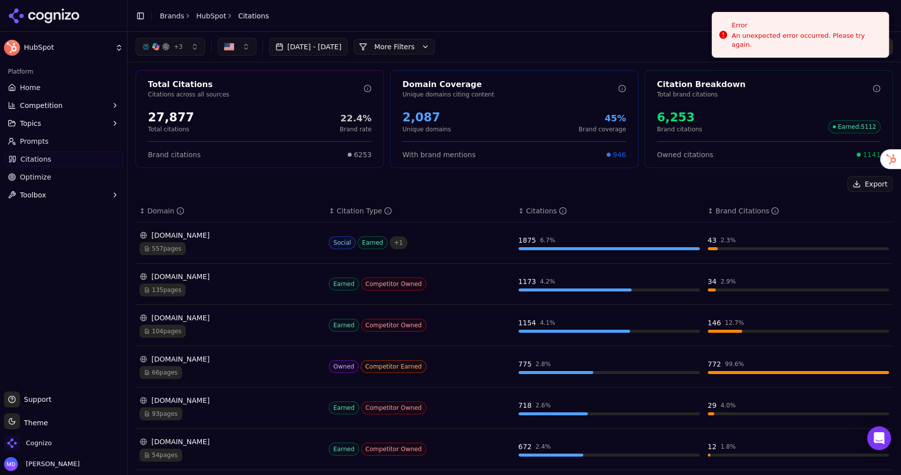
click at [39, 90] on link "Home" at bounding box center [63, 88] width 119 height 16
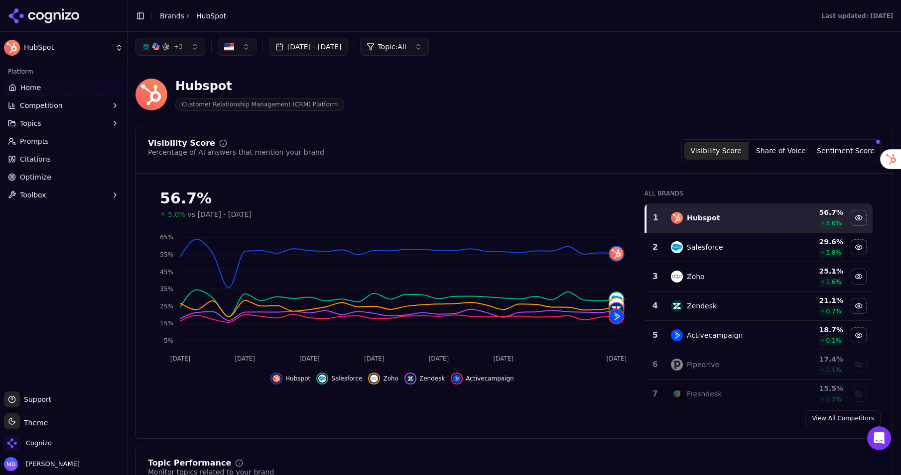
click at [39, 138] on span "Prompts" at bounding box center [34, 141] width 29 height 10
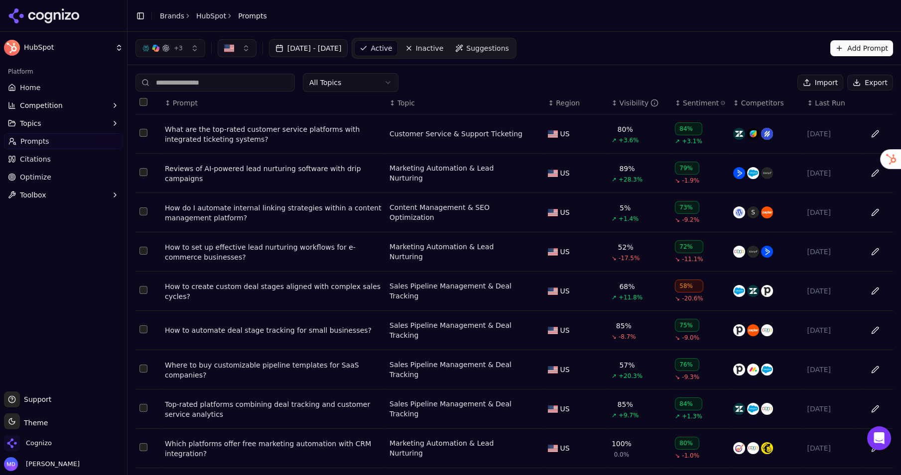
click at [494, 51] on link "Suggestions" at bounding box center [482, 48] width 64 height 16
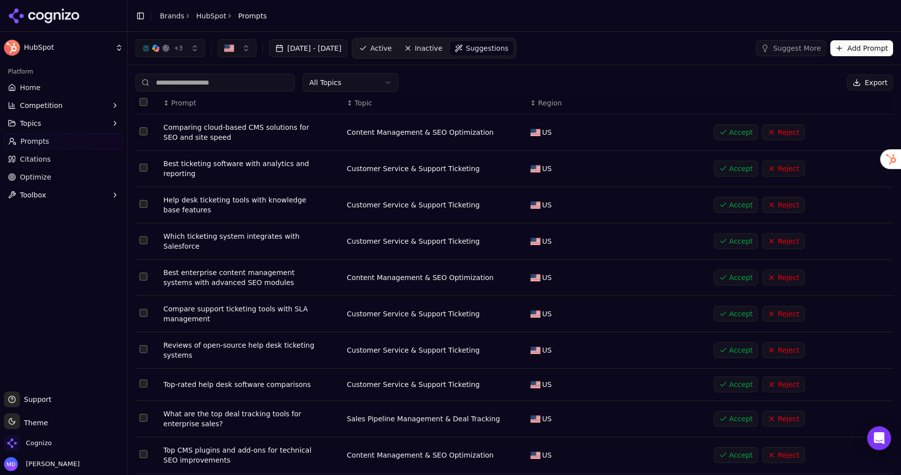
click at [22, 167] on ul "Home Competition Topics Prompts Citations Optimize Toolbox" at bounding box center [63, 141] width 119 height 123
click at [22, 158] on span "Citations" at bounding box center [35, 159] width 31 height 10
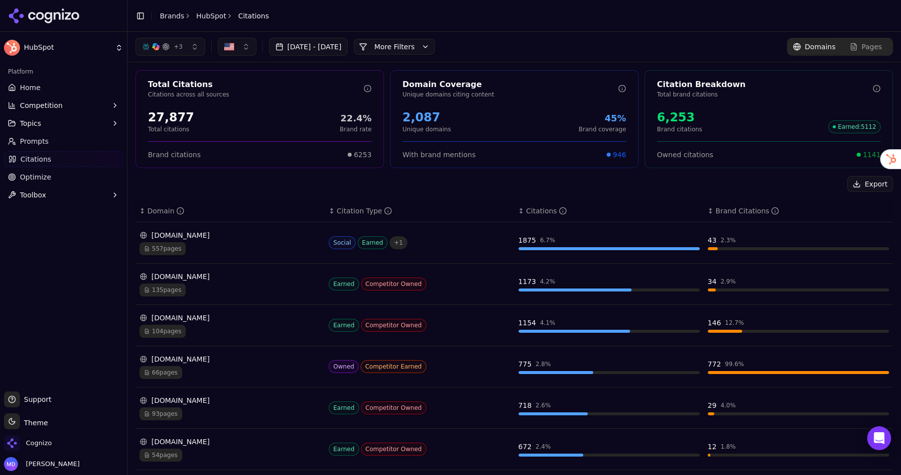
click at [24, 170] on link "Optimize" at bounding box center [63, 177] width 119 height 16
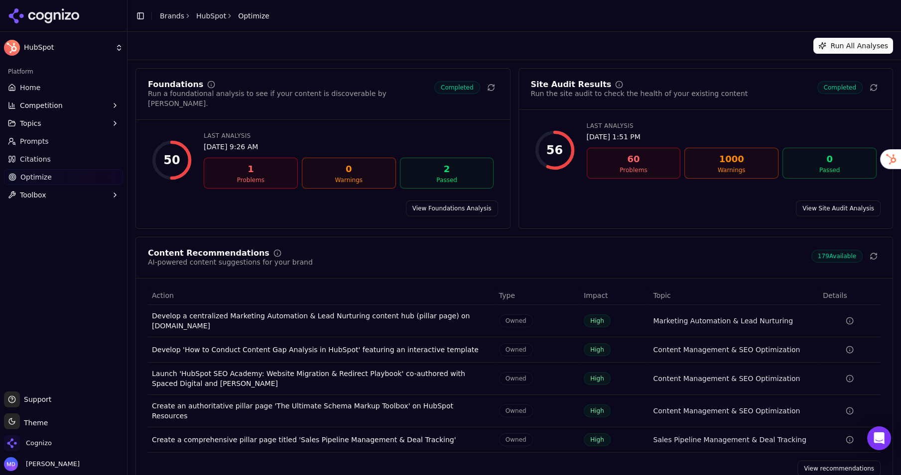
click at [33, 93] on link "Home" at bounding box center [63, 88] width 119 height 16
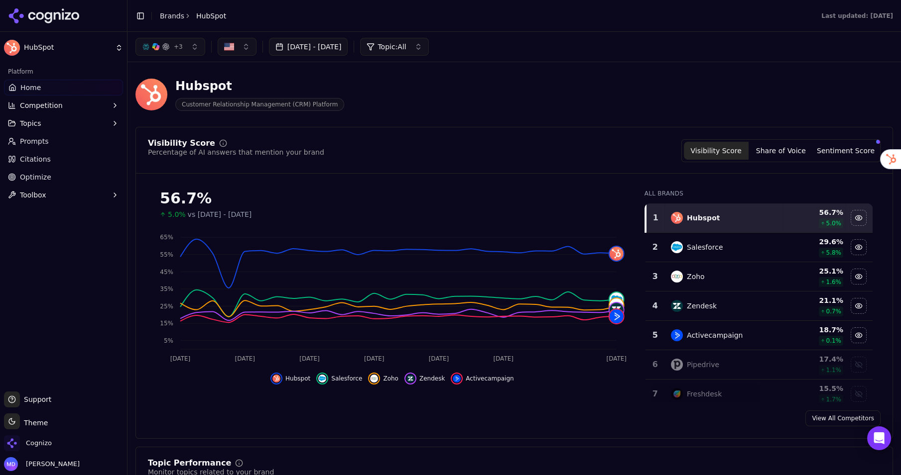
click at [64, 447] on div "Cognizo" at bounding box center [63, 446] width 119 height 20
click at [46, 444] on span "Cognizo" at bounding box center [39, 443] width 26 height 9
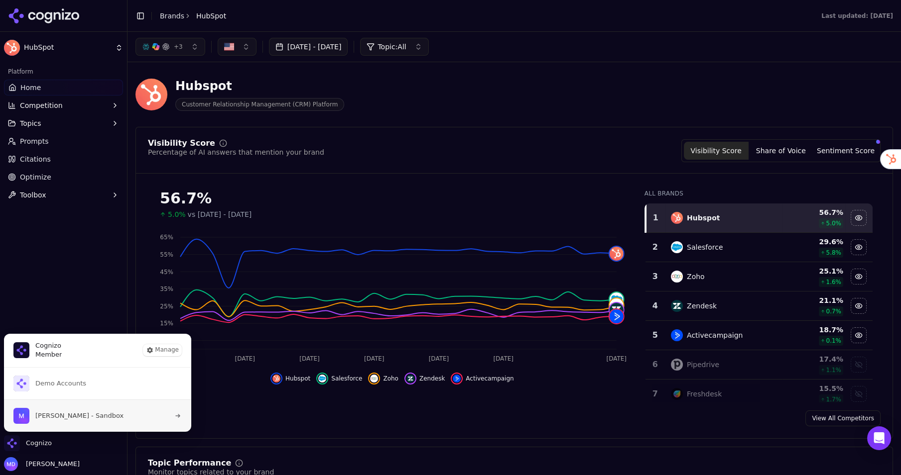
click at [66, 411] on span "Melissa Dowd - Sandbox" at bounding box center [68, 416] width 110 height 16
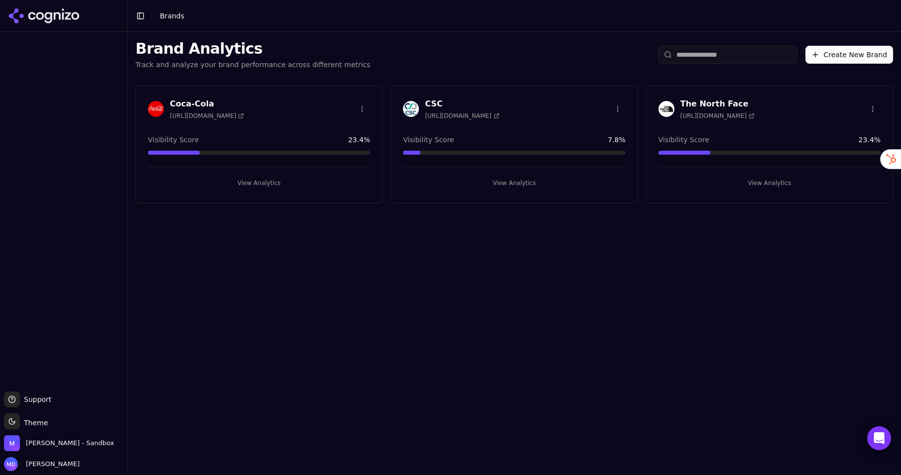
click at [501, 186] on button "View Analytics" at bounding box center [514, 183] width 222 height 16
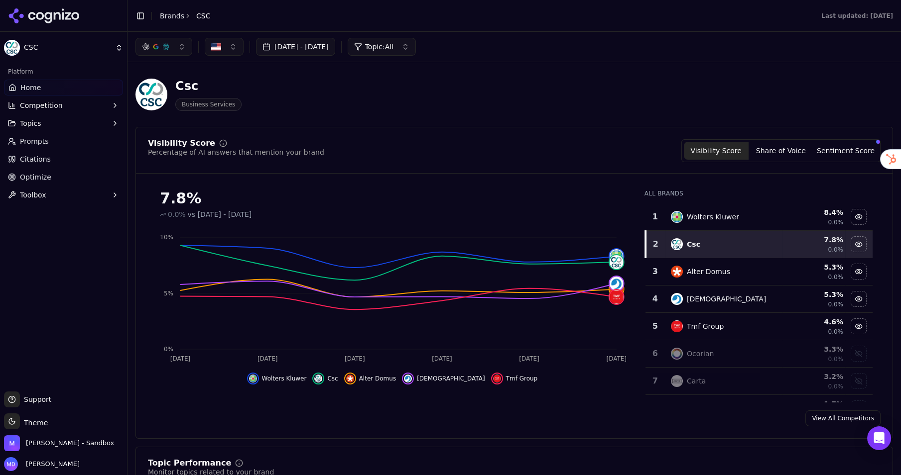
click at [16, 151] on link "Citations" at bounding box center [63, 159] width 119 height 16
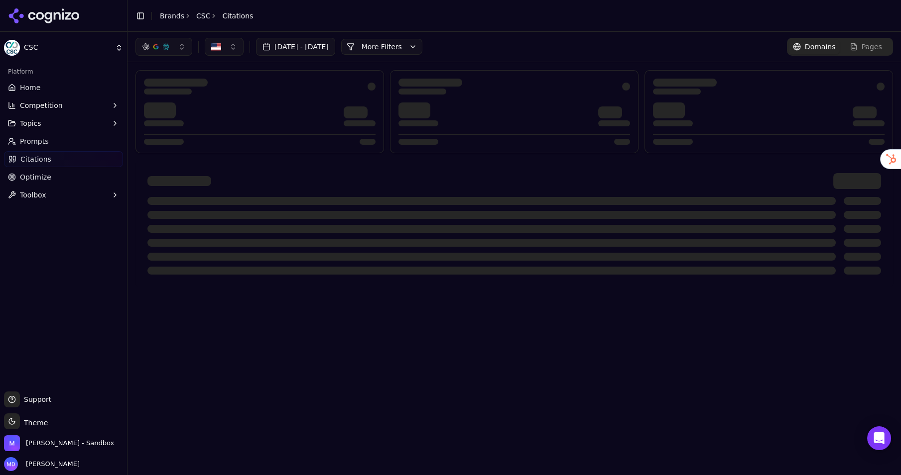
click at [15, 143] on icon at bounding box center [12, 141] width 8 height 8
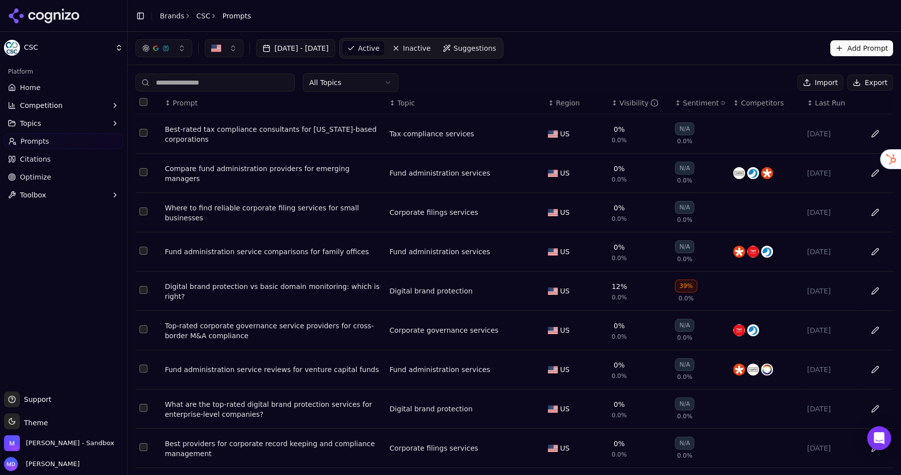
click at [20, 159] on span "Citations" at bounding box center [35, 159] width 31 height 10
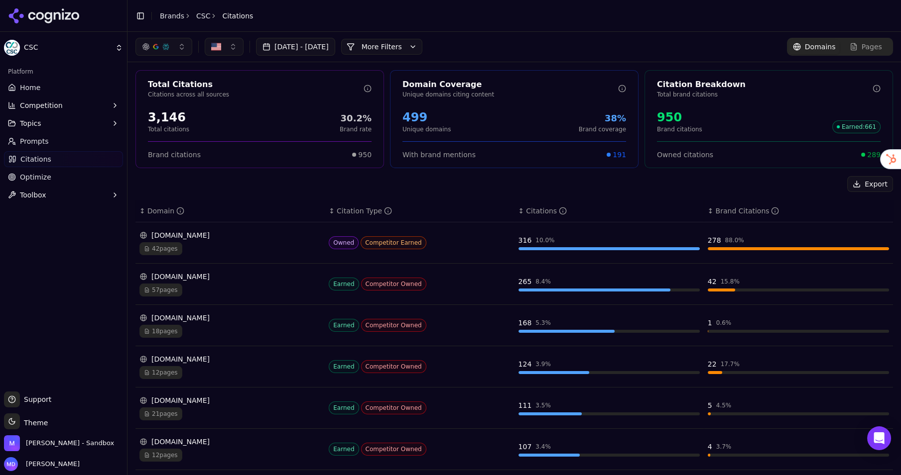
click at [27, 177] on span "Optimize" at bounding box center [35, 177] width 31 height 10
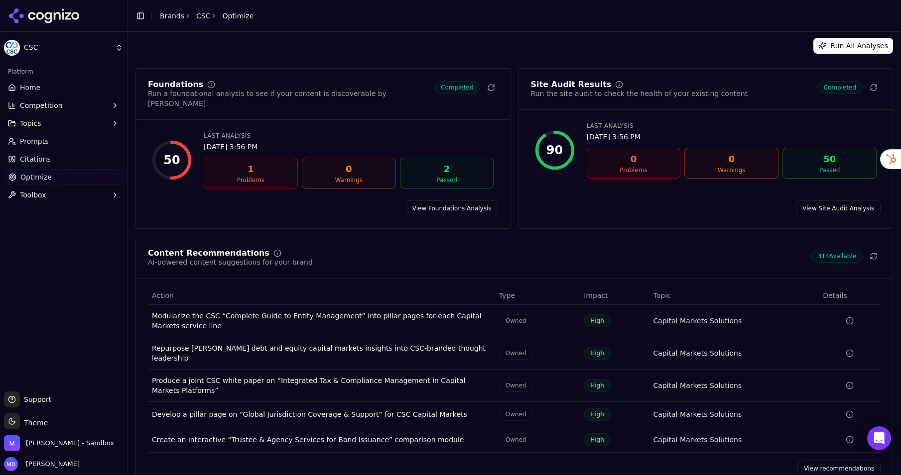
click at [174, 19] on link "Brands" at bounding box center [172, 16] width 24 height 8
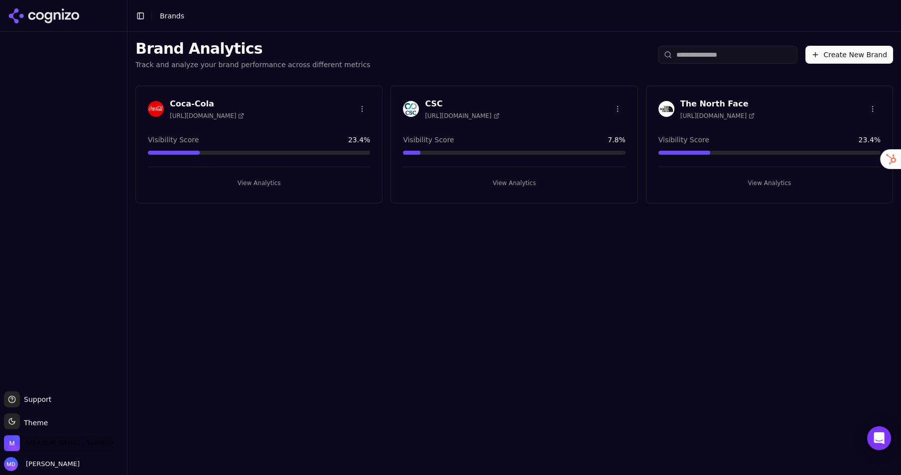
click at [86, 440] on span "[PERSON_NAME] - Sandbox" at bounding box center [70, 443] width 88 height 9
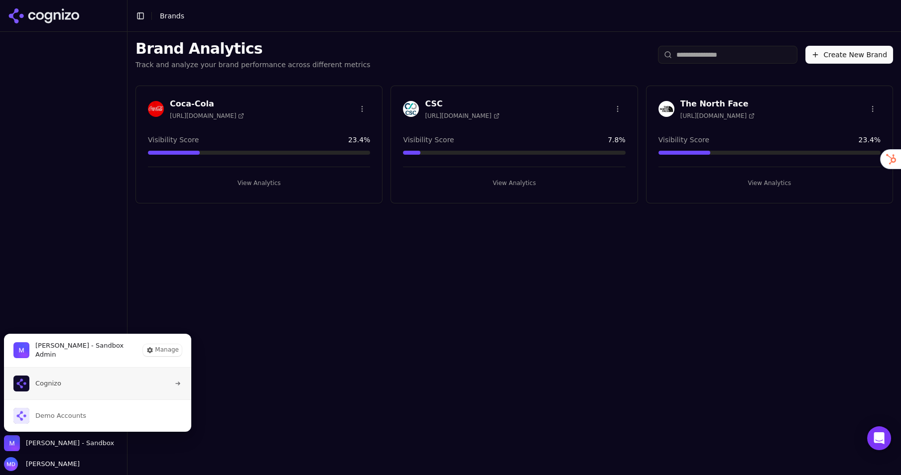
click at [80, 378] on button "Cognizo" at bounding box center [97, 384] width 188 height 32
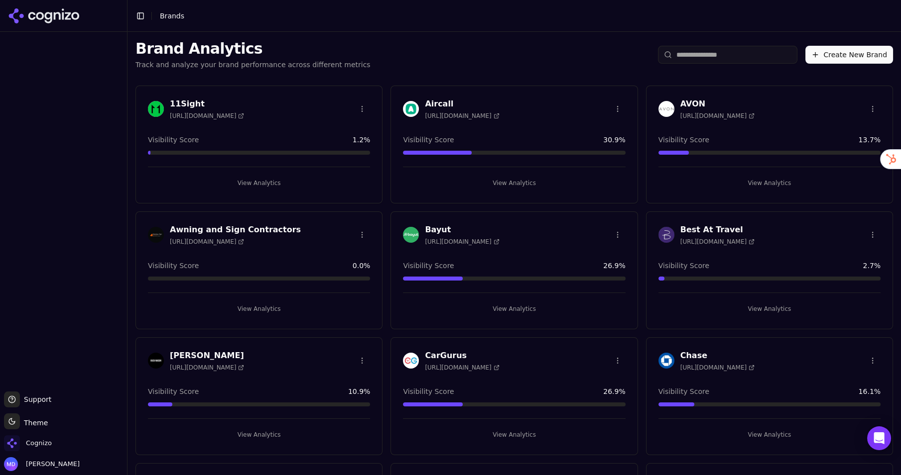
click at [711, 50] on input "search" at bounding box center [727, 55] width 139 height 18
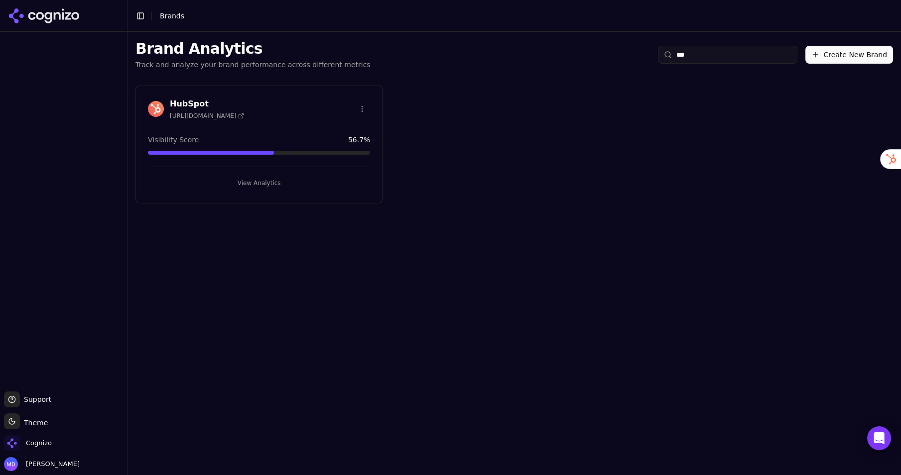
type input "***"
click at [255, 180] on button "View Analytics" at bounding box center [259, 183] width 222 height 16
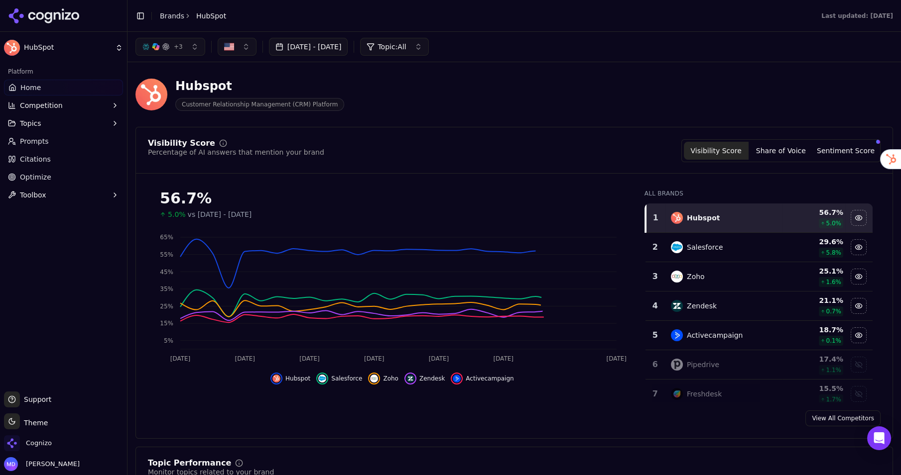
click at [70, 142] on link "Prompts" at bounding box center [63, 141] width 119 height 16
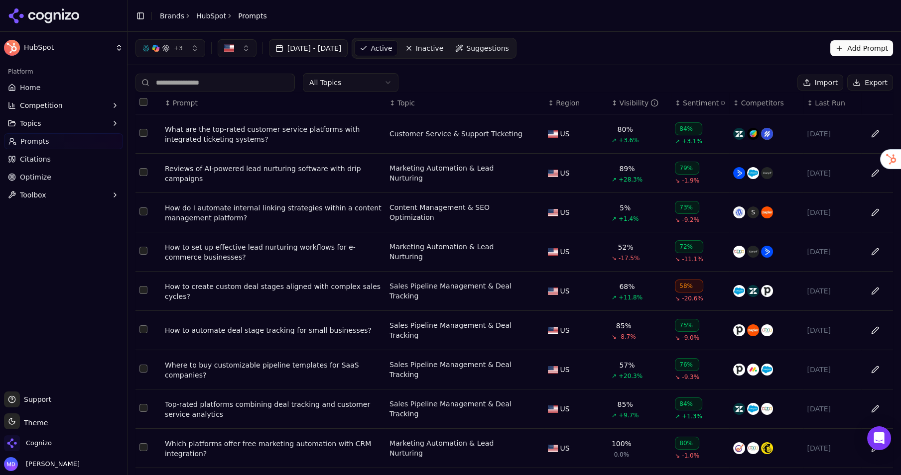
click at [45, 156] on span "Citations" at bounding box center [35, 159] width 31 height 10
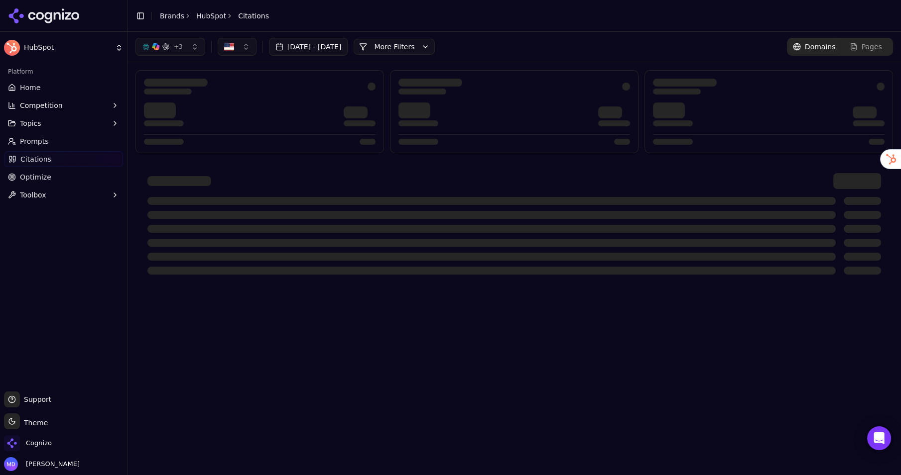
click at [44, 174] on span "Optimize" at bounding box center [35, 177] width 31 height 10
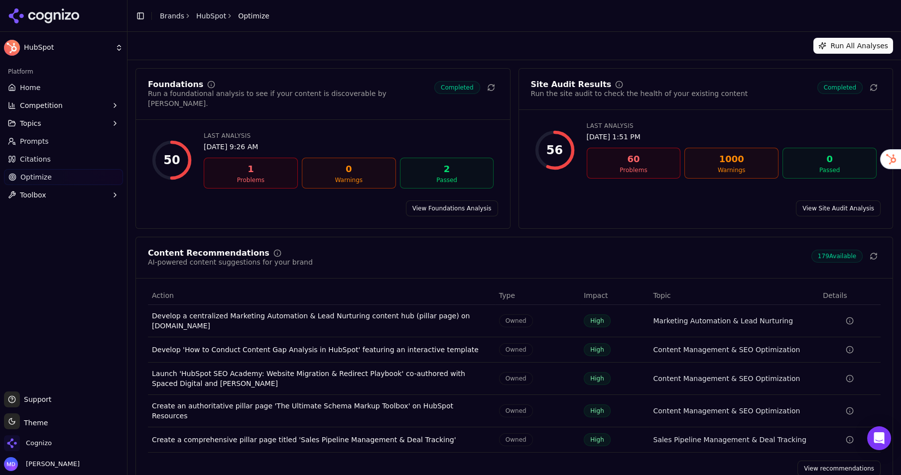
click at [41, 154] on span "Citations" at bounding box center [35, 159] width 31 height 10
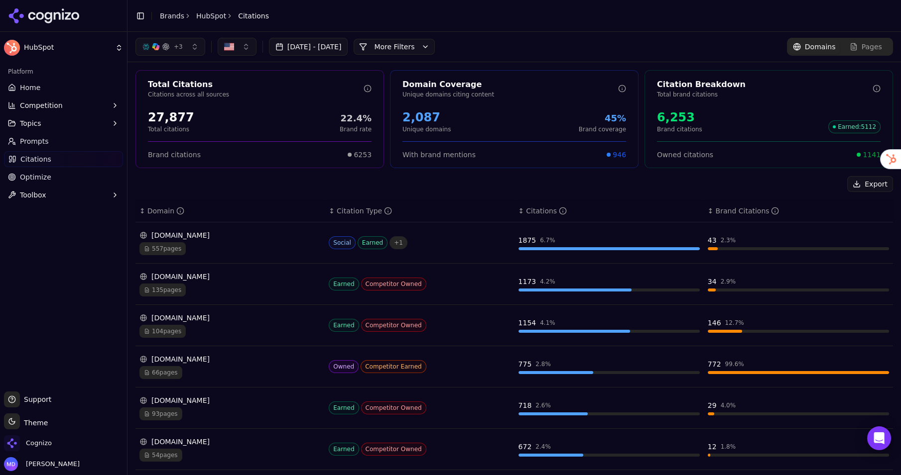
click at [39, 88] on link "Home" at bounding box center [63, 88] width 119 height 16
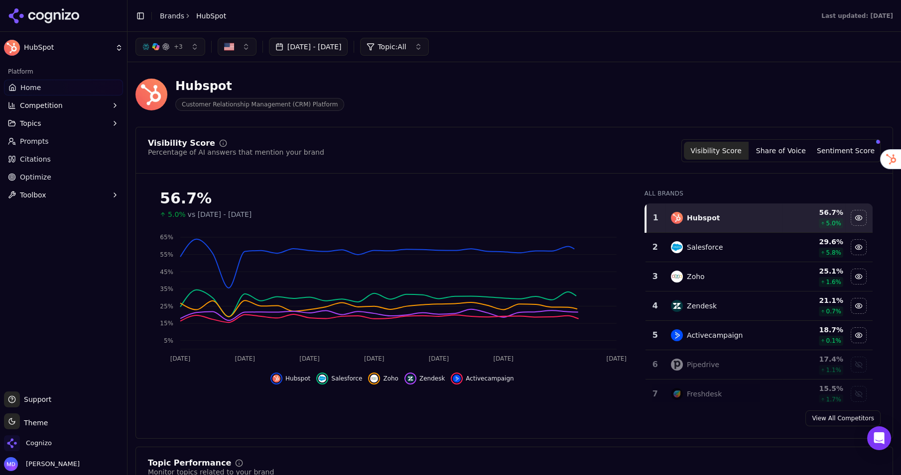
click at [34, 140] on span "Prompts" at bounding box center [34, 141] width 29 height 10
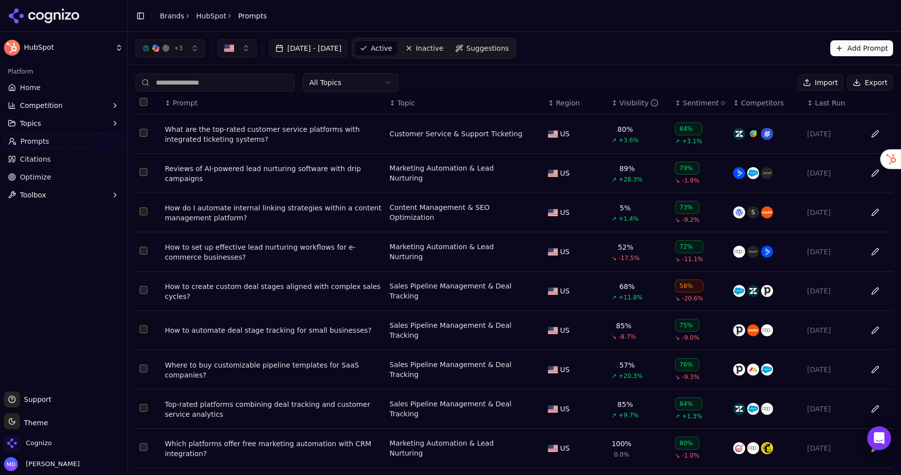
click at [509, 52] on span "Suggestions" at bounding box center [487, 48] width 43 height 10
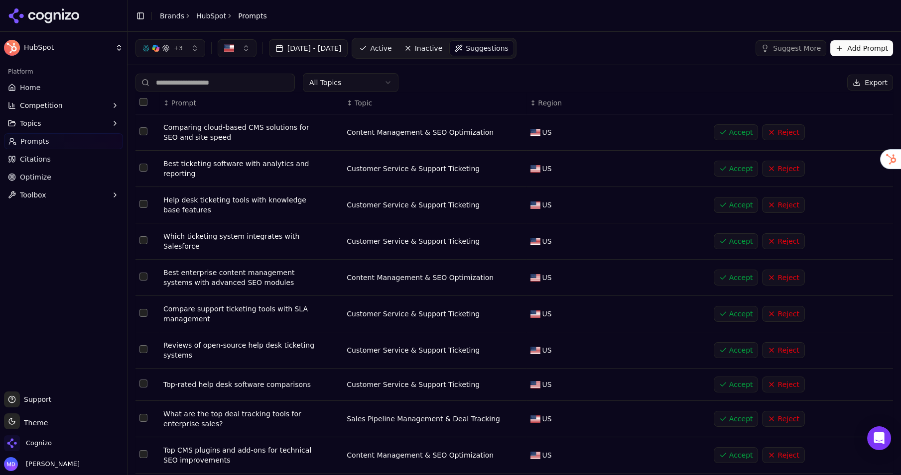
click at [34, 151] on link "Citations" at bounding box center [63, 159] width 119 height 16
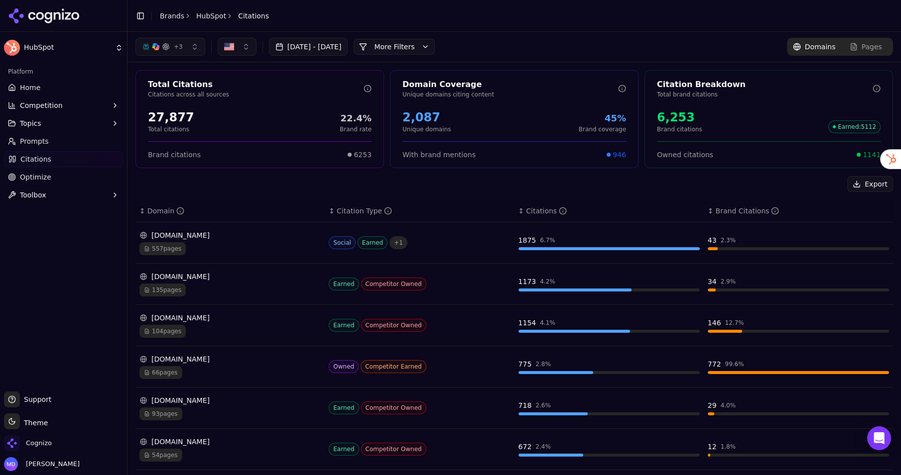
click at [34, 177] on span "Optimize" at bounding box center [35, 177] width 31 height 10
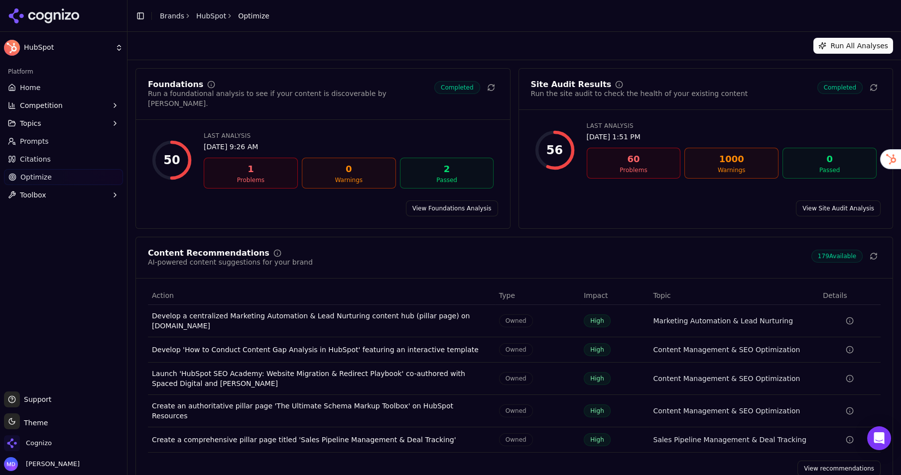
click at [828, 461] on link "View recommendations" at bounding box center [838, 469] width 83 height 16
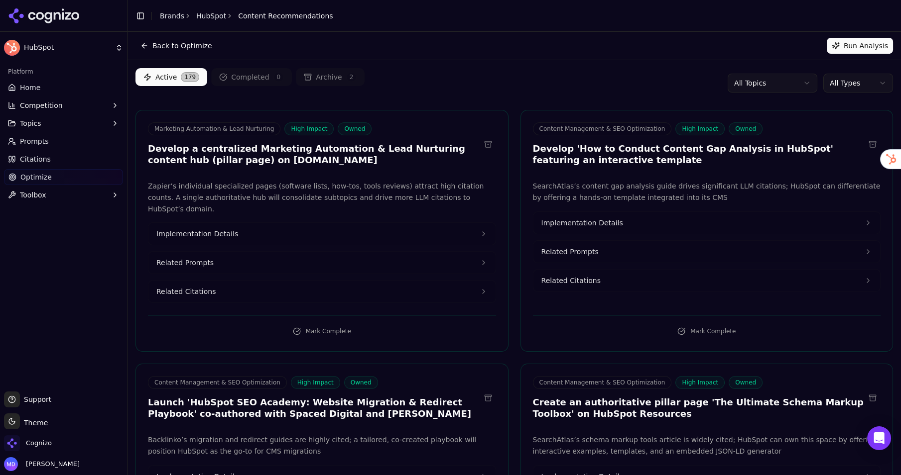
click at [38, 92] on span "Home" at bounding box center [30, 88] width 20 height 10
